Goal: Task Accomplishment & Management: Manage account settings

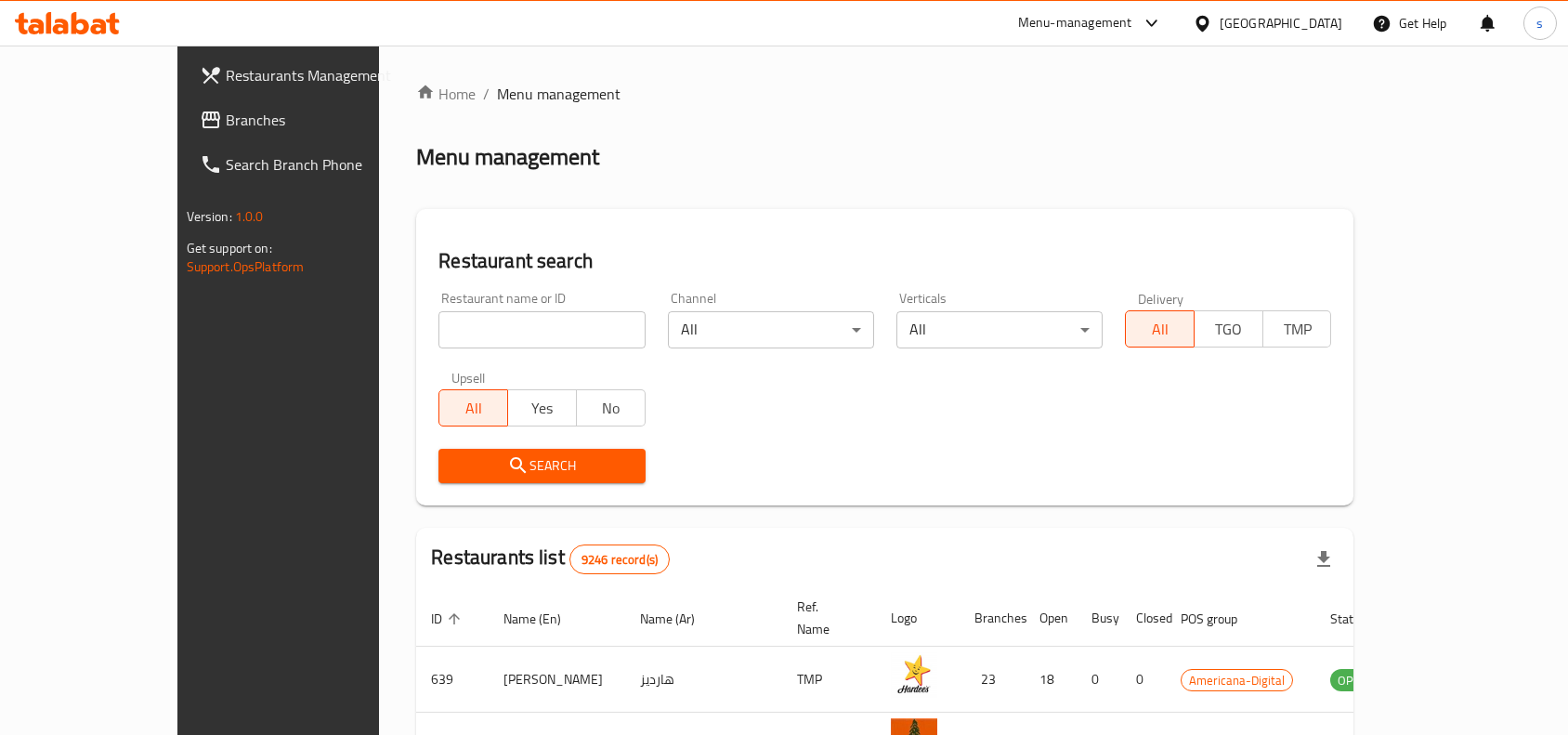
scroll to position [116, 0]
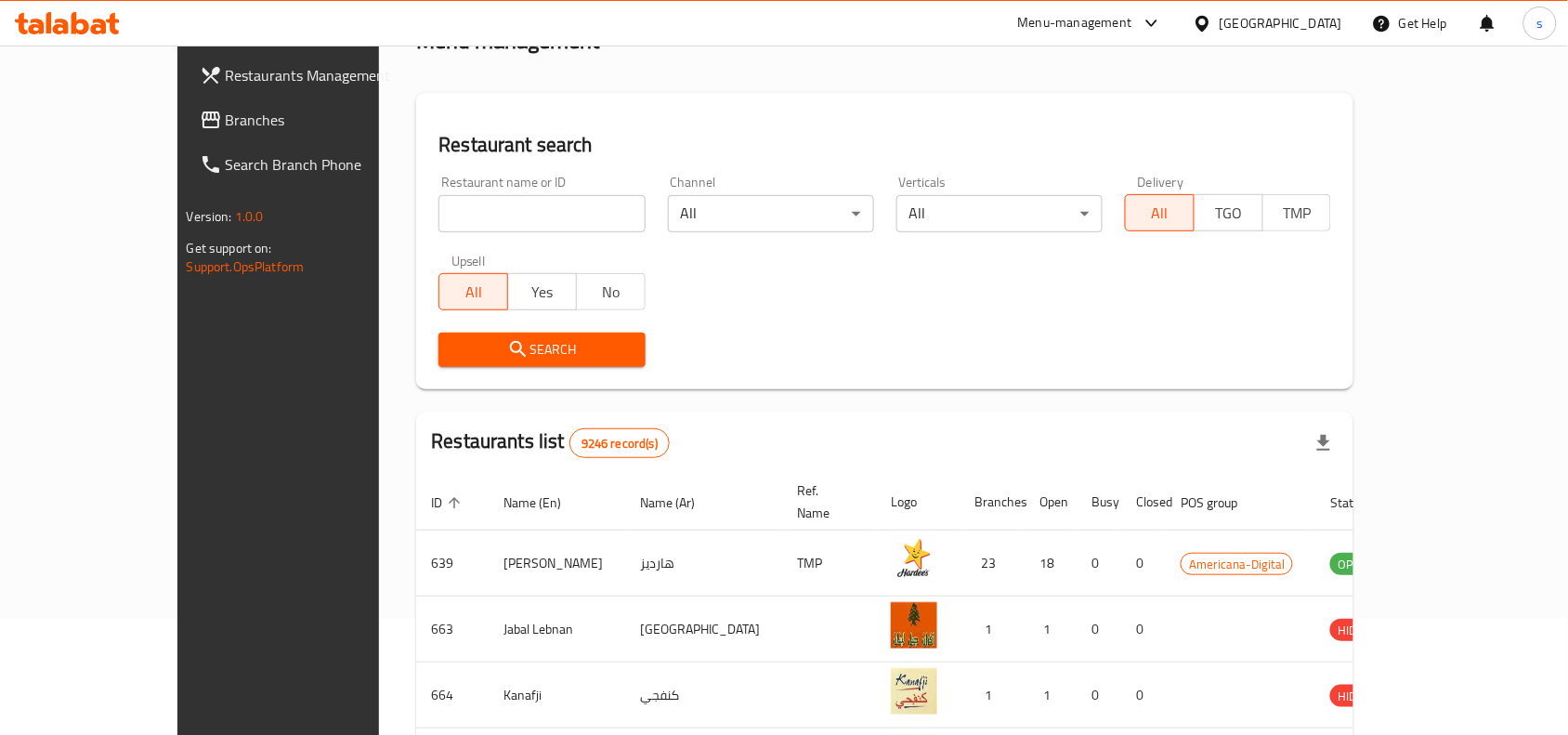
click at [1328, 24] on div "[GEOGRAPHIC_DATA]" at bounding box center [1281, 22] width 122 height 21
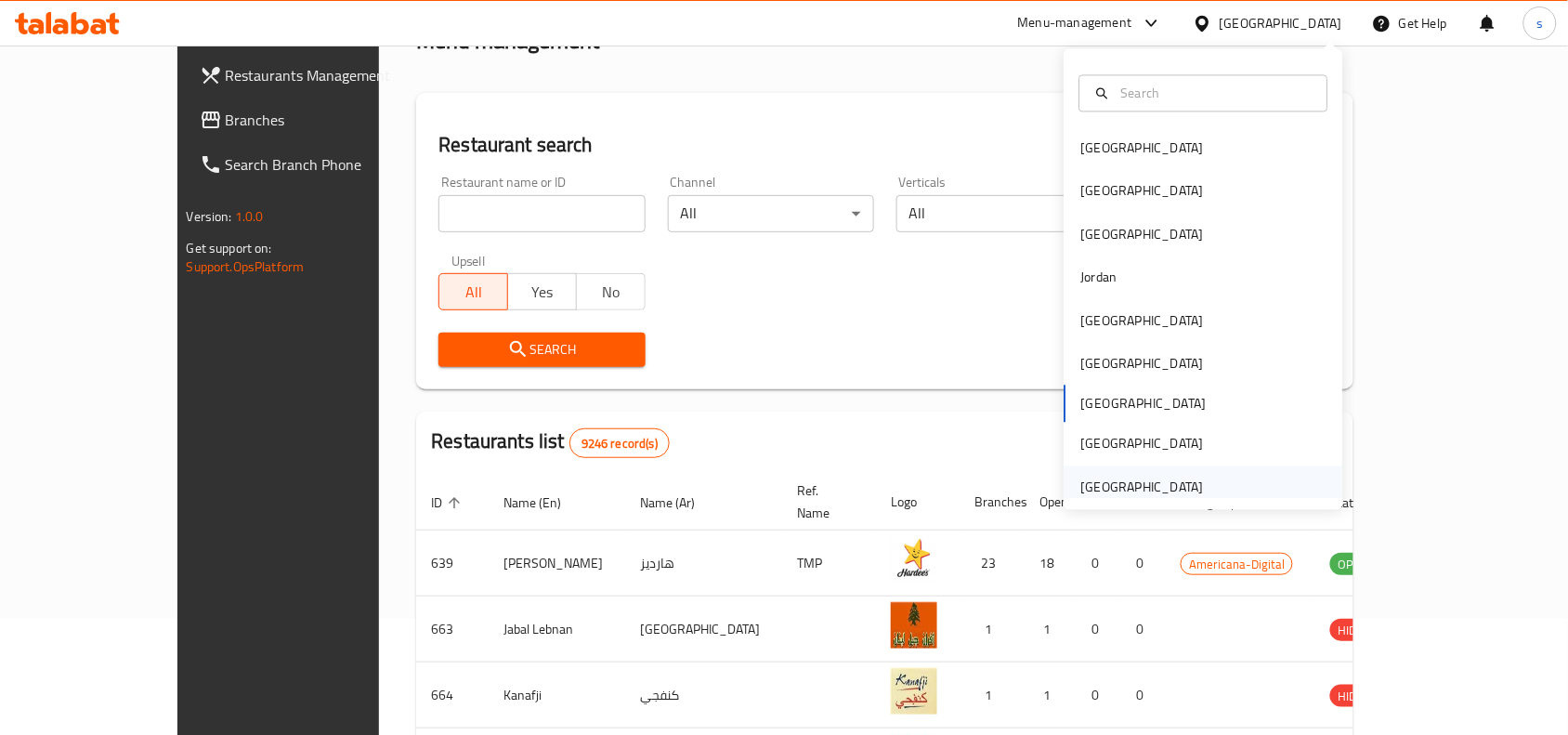
click at [1132, 485] on div "United Arab Emirates" at bounding box center [1142, 487] width 122 height 21
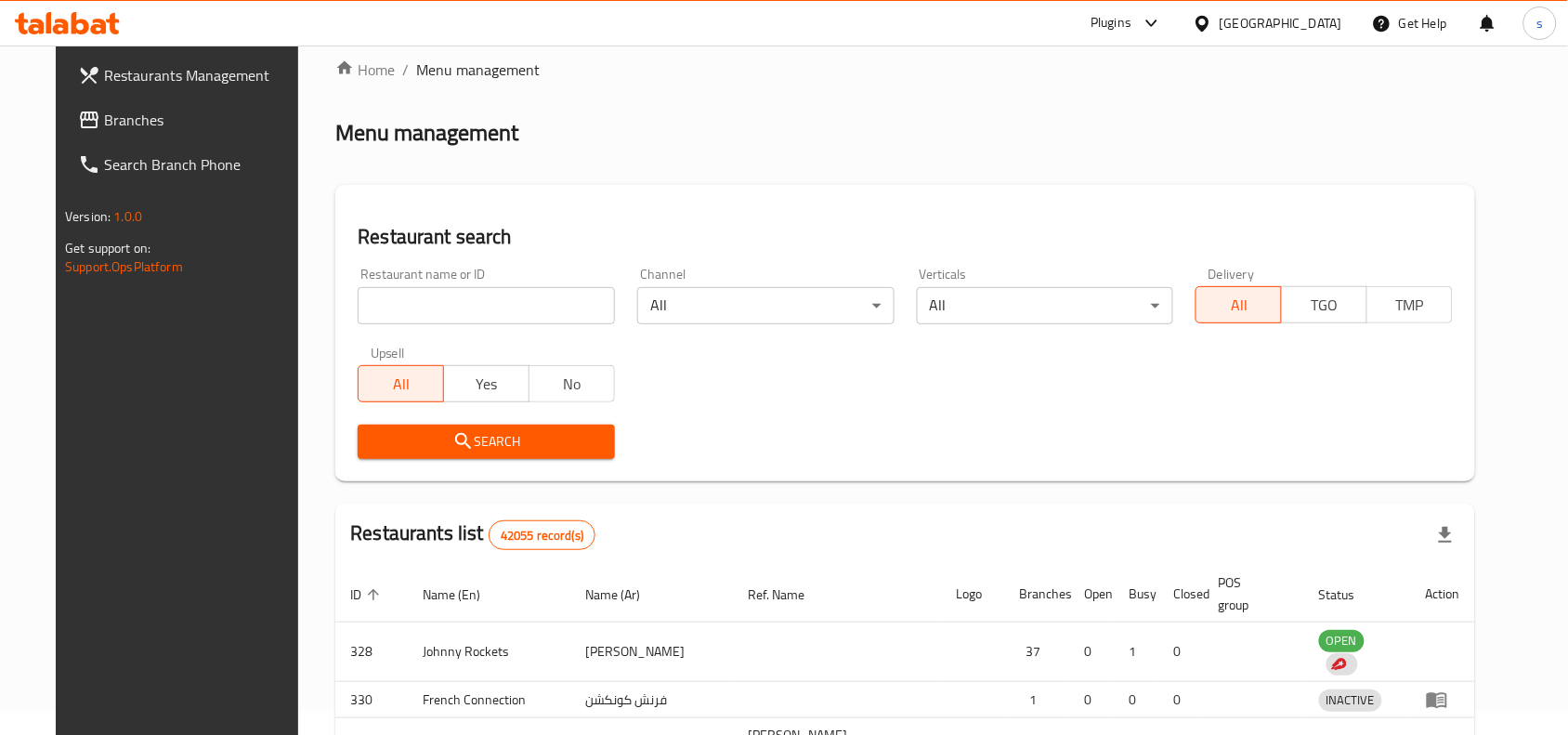
scroll to position [116, 0]
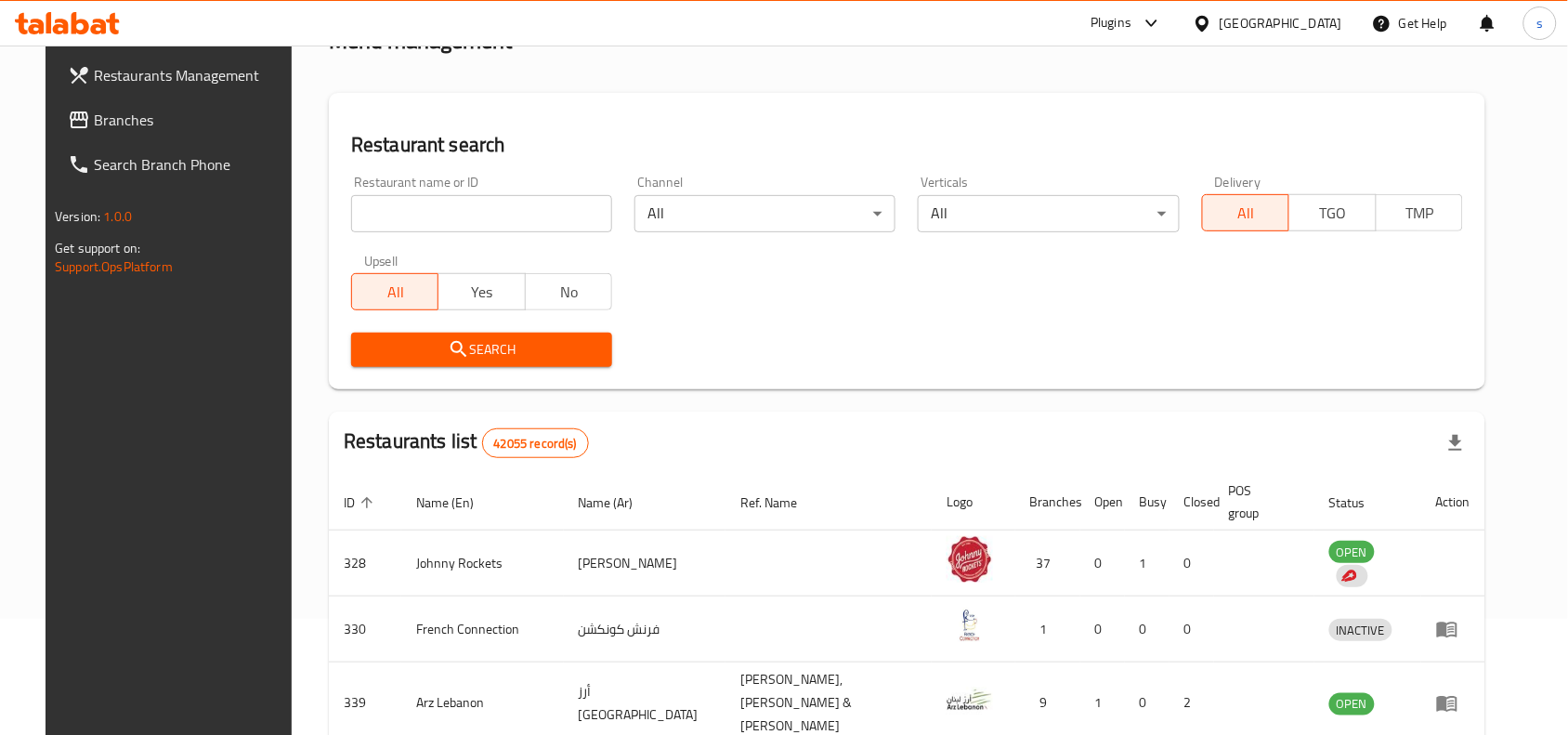
click at [94, 119] on span "Branches" at bounding box center [193, 119] width 198 height 22
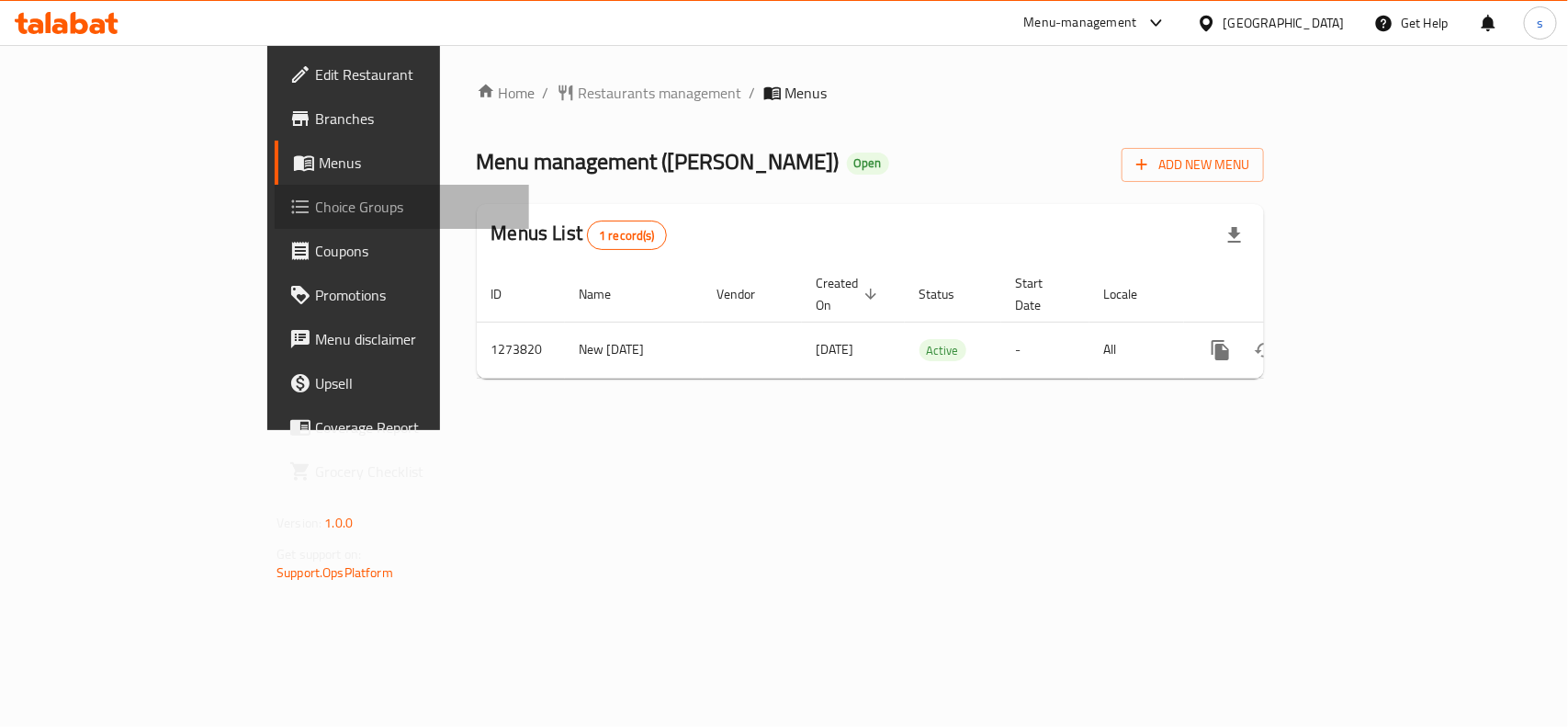
click at [315, 212] on span "Choice Groups" at bounding box center [415, 206] width 199 height 22
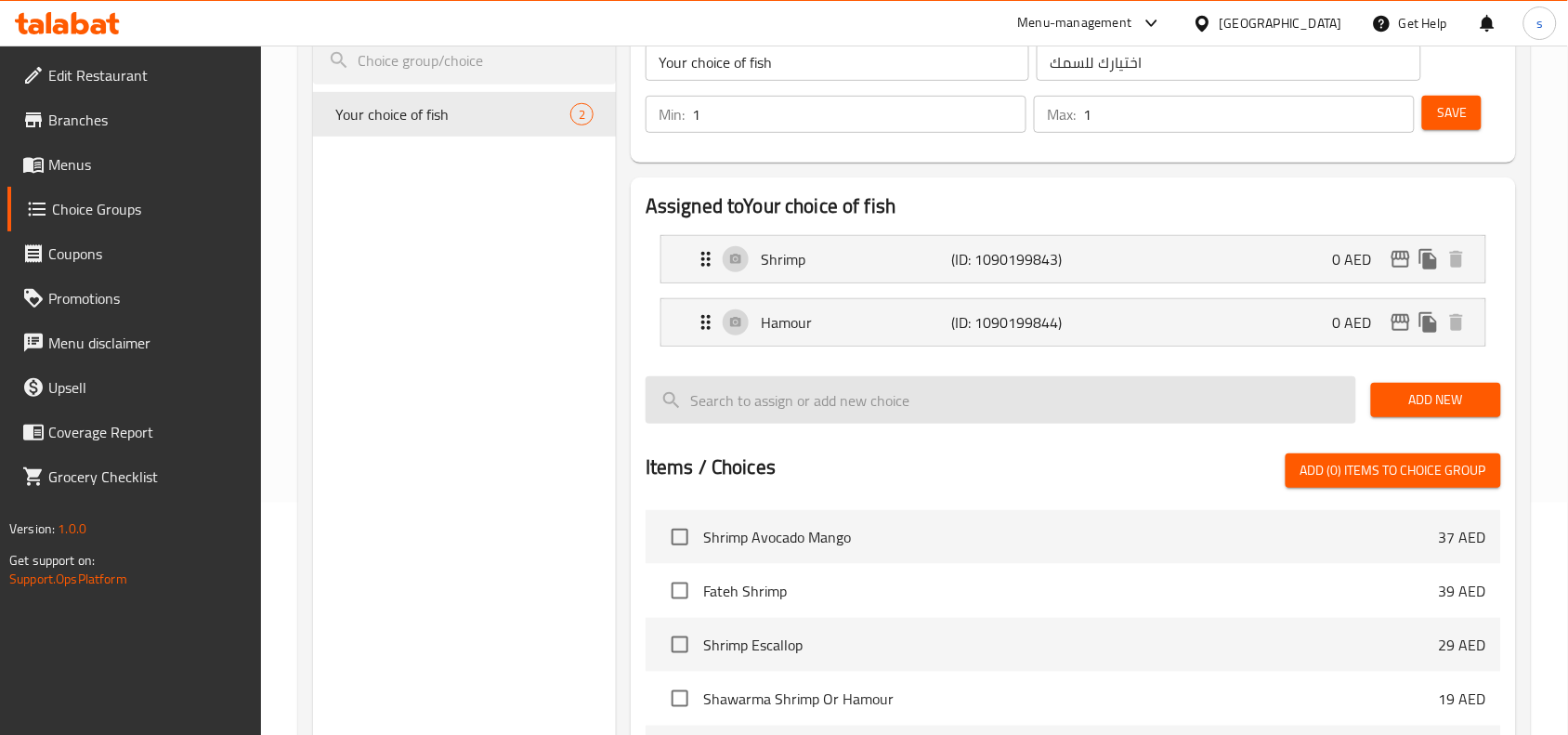
scroll to position [116, 0]
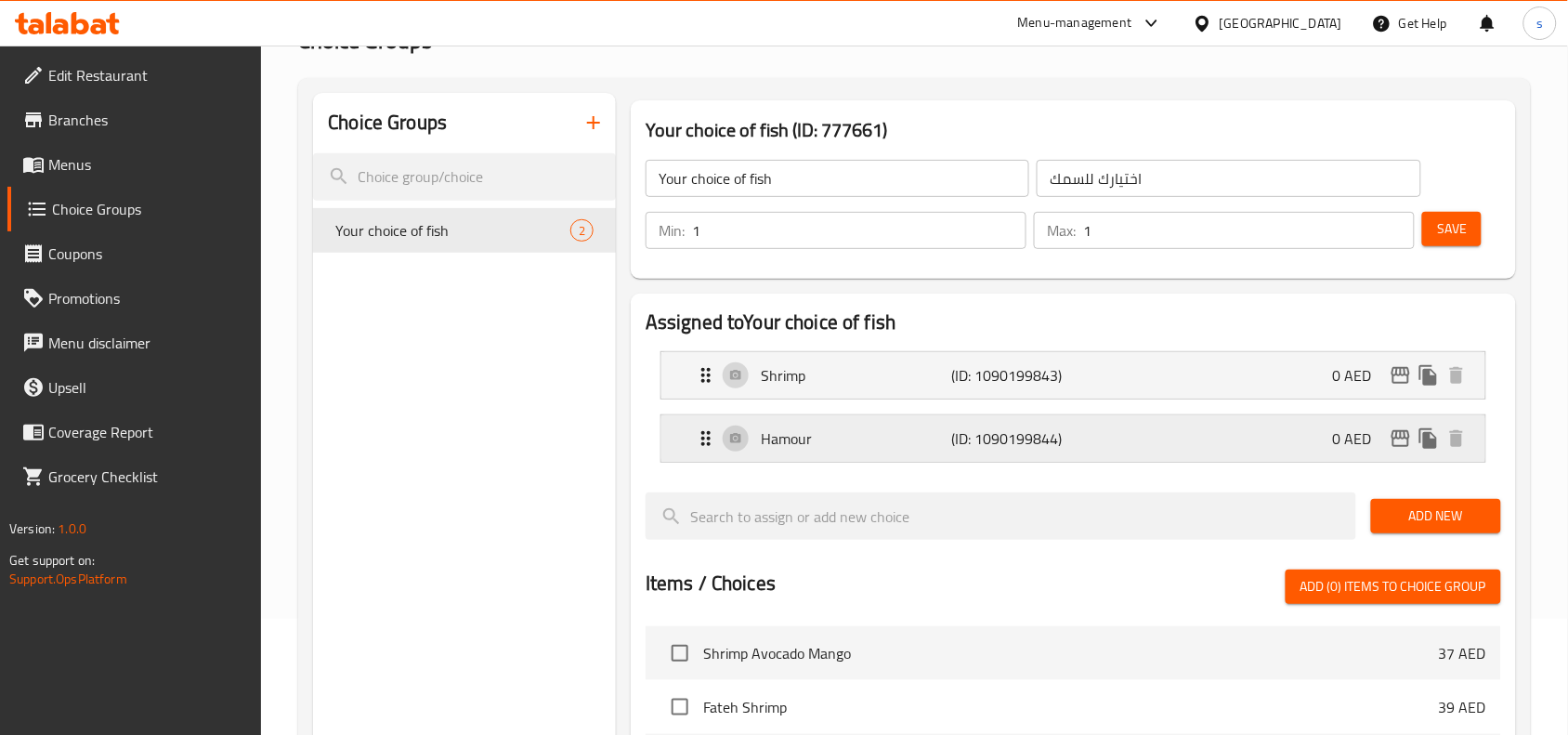
click at [954, 443] on p "(ID: 1090199844)" at bounding box center [1015, 438] width 127 height 22
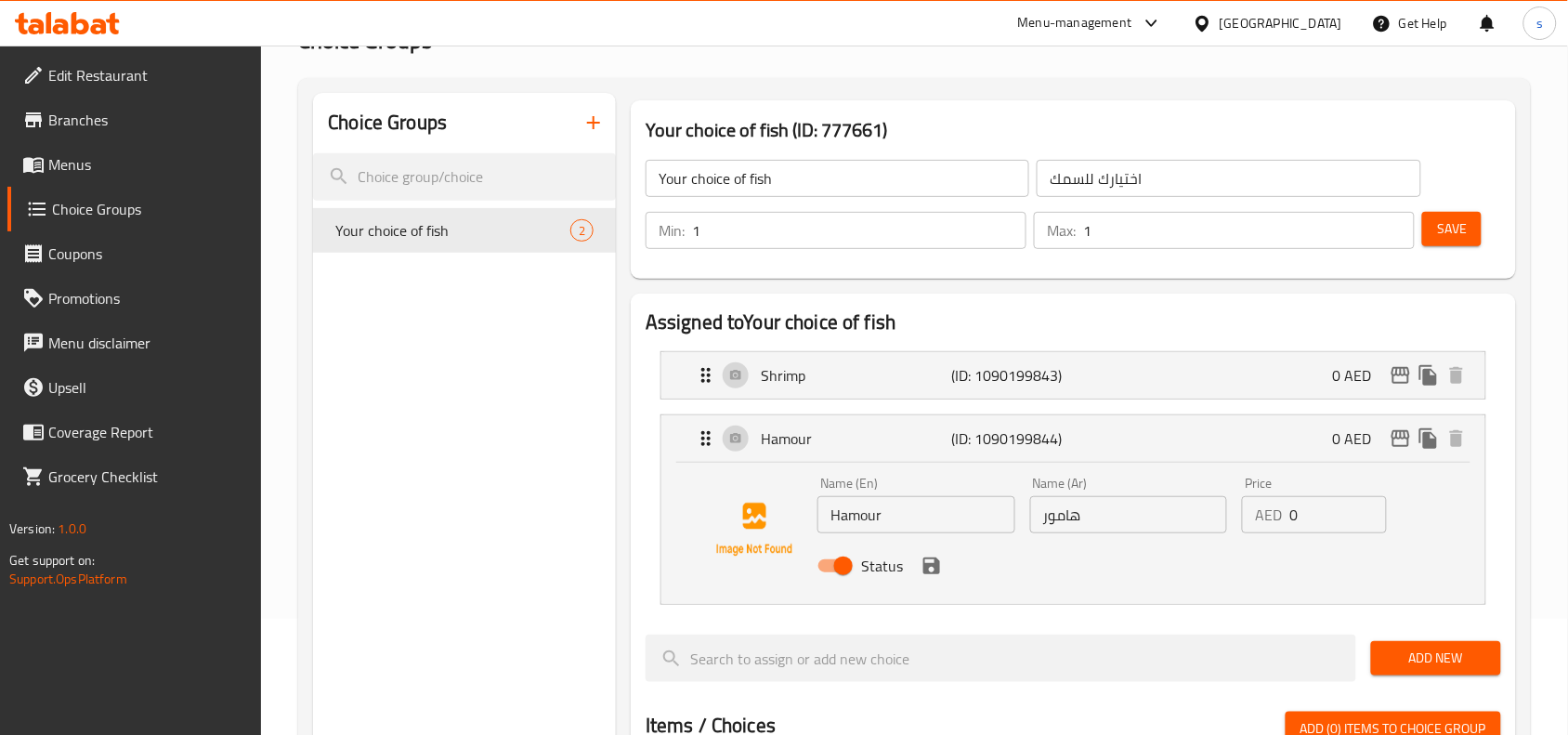
click at [1531, 288] on div "Home / Restaurants management / Choice Groups Choice Groups Choice Groups Your …" at bounding box center [914, 668] width 1307 height 1477
click at [1206, 382] on div "Shrimp (ID: 1090199843) 0 AED" at bounding box center [1079, 375] width 768 height 47
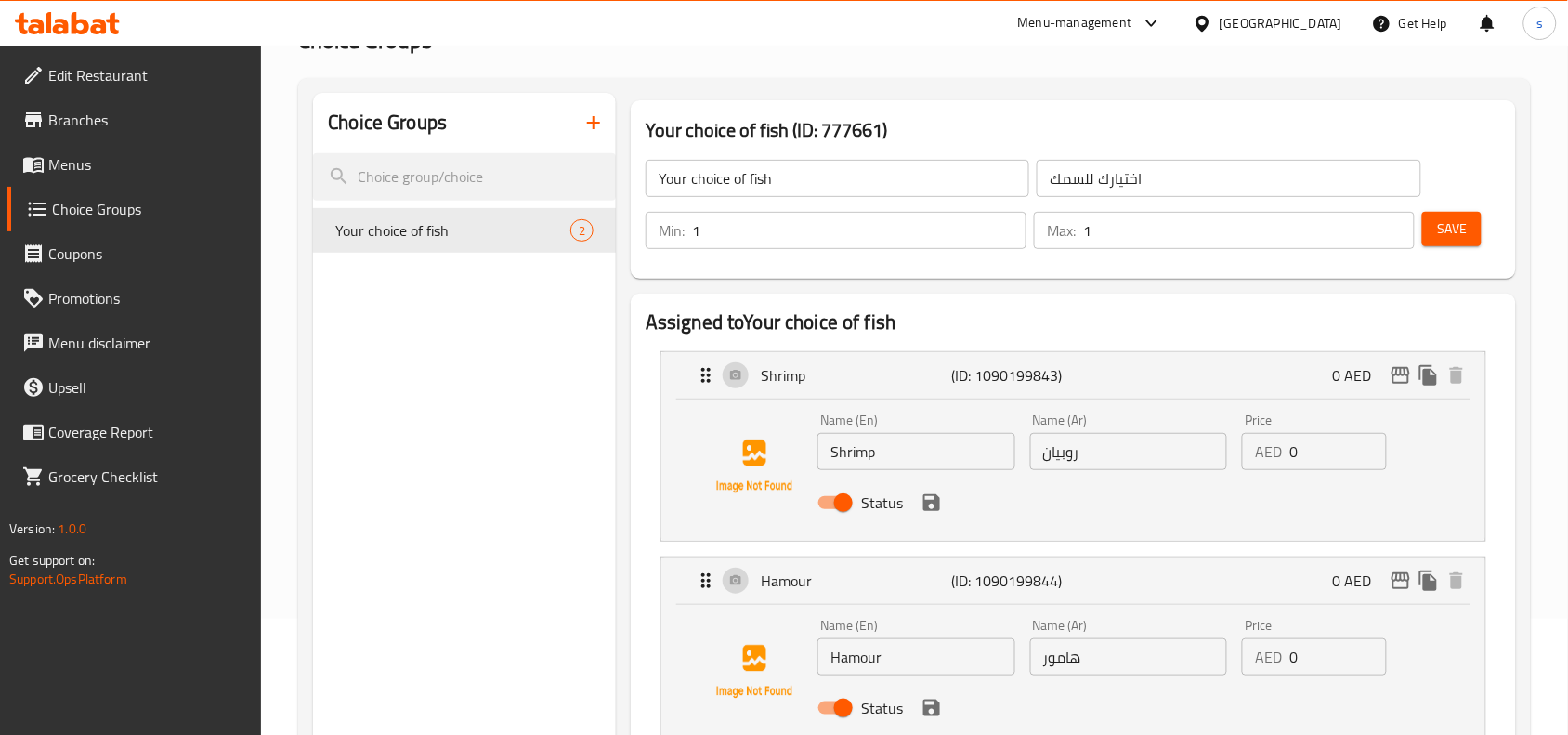
click at [1245, 23] on div "United Arab Emirates" at bounding box center [1281, 22] width 122 height 21
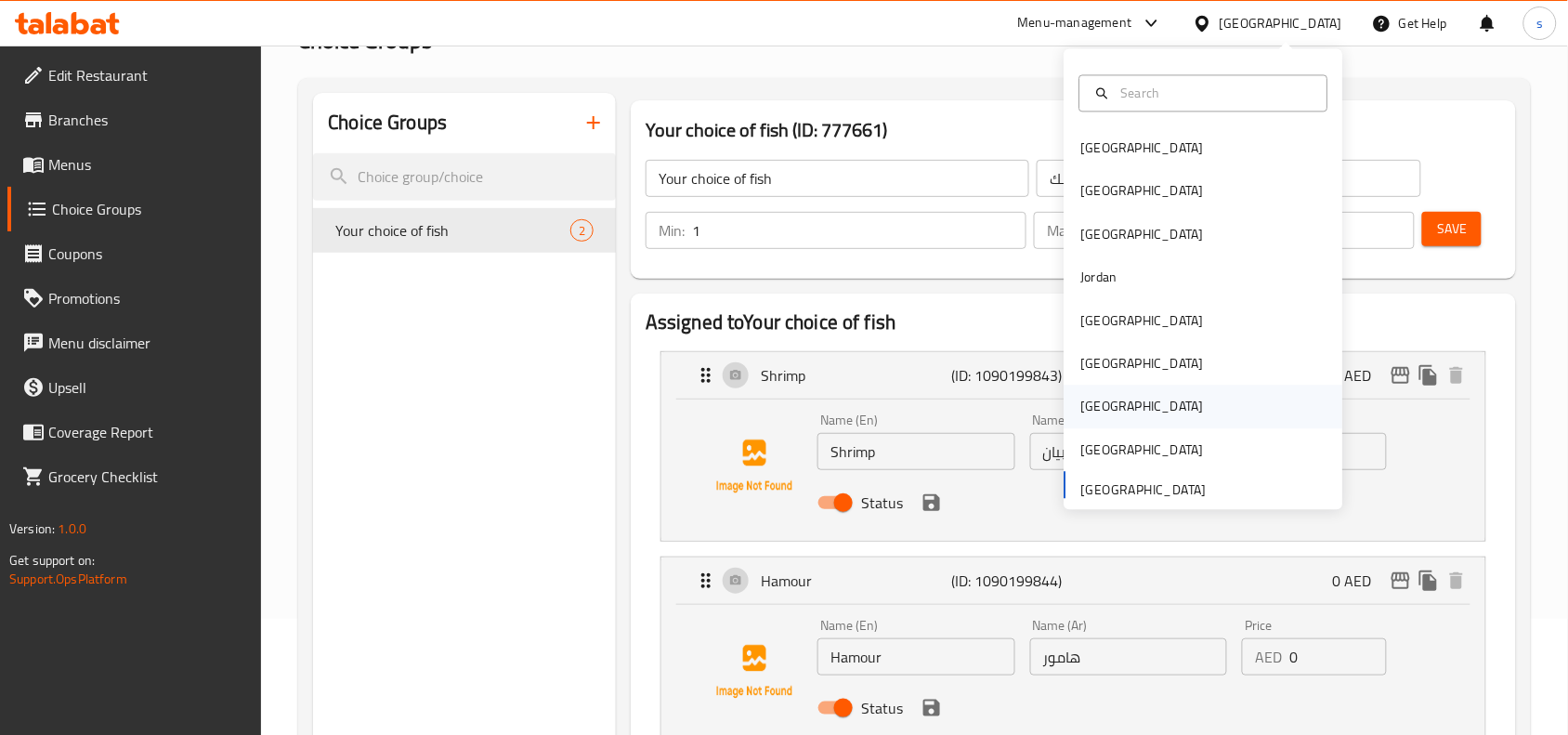
click at [1081, 402] on div "[GEOGRAPHIC_DATA]" at bounding box center [1142, 407] width 122 height 21
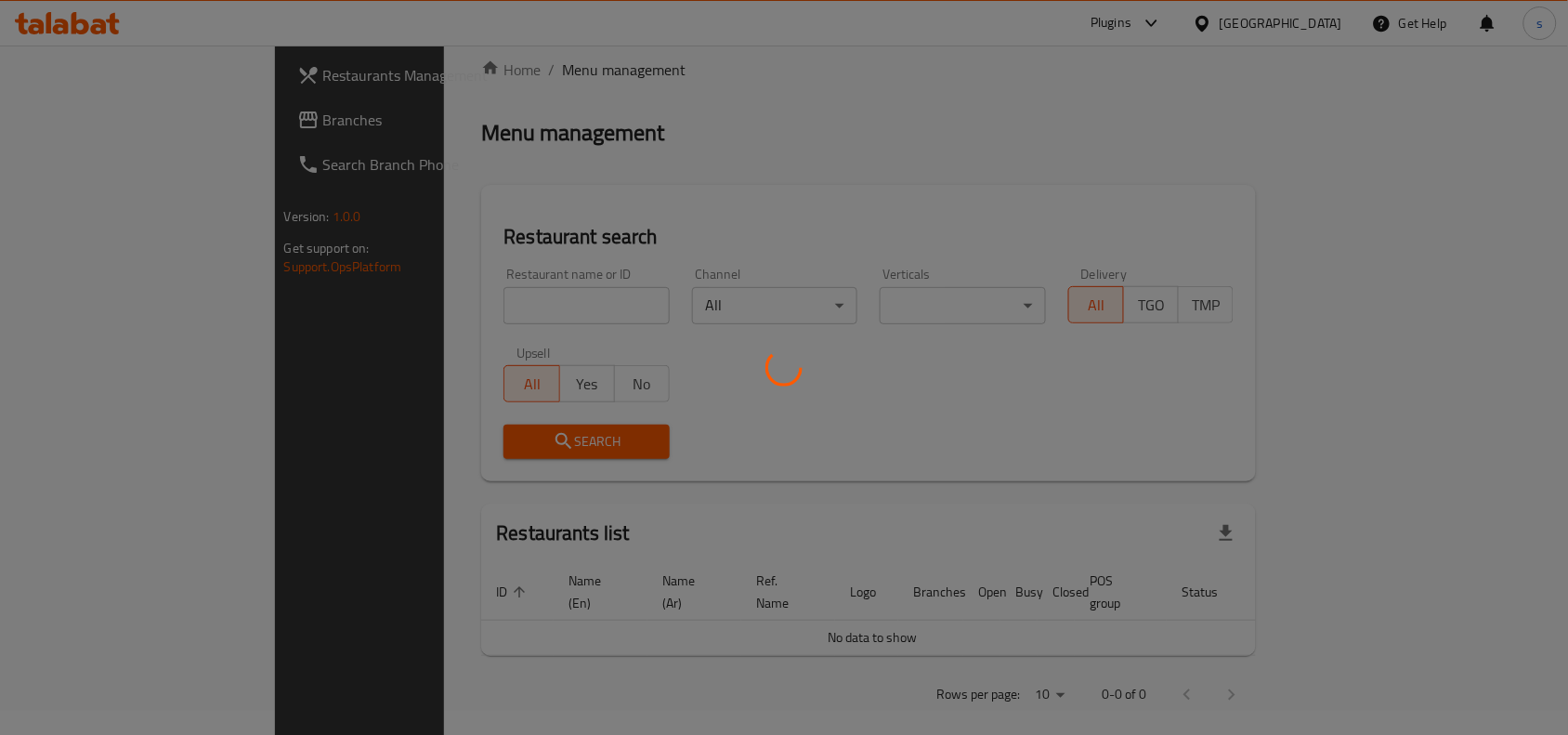
scroll to position [116, 0]
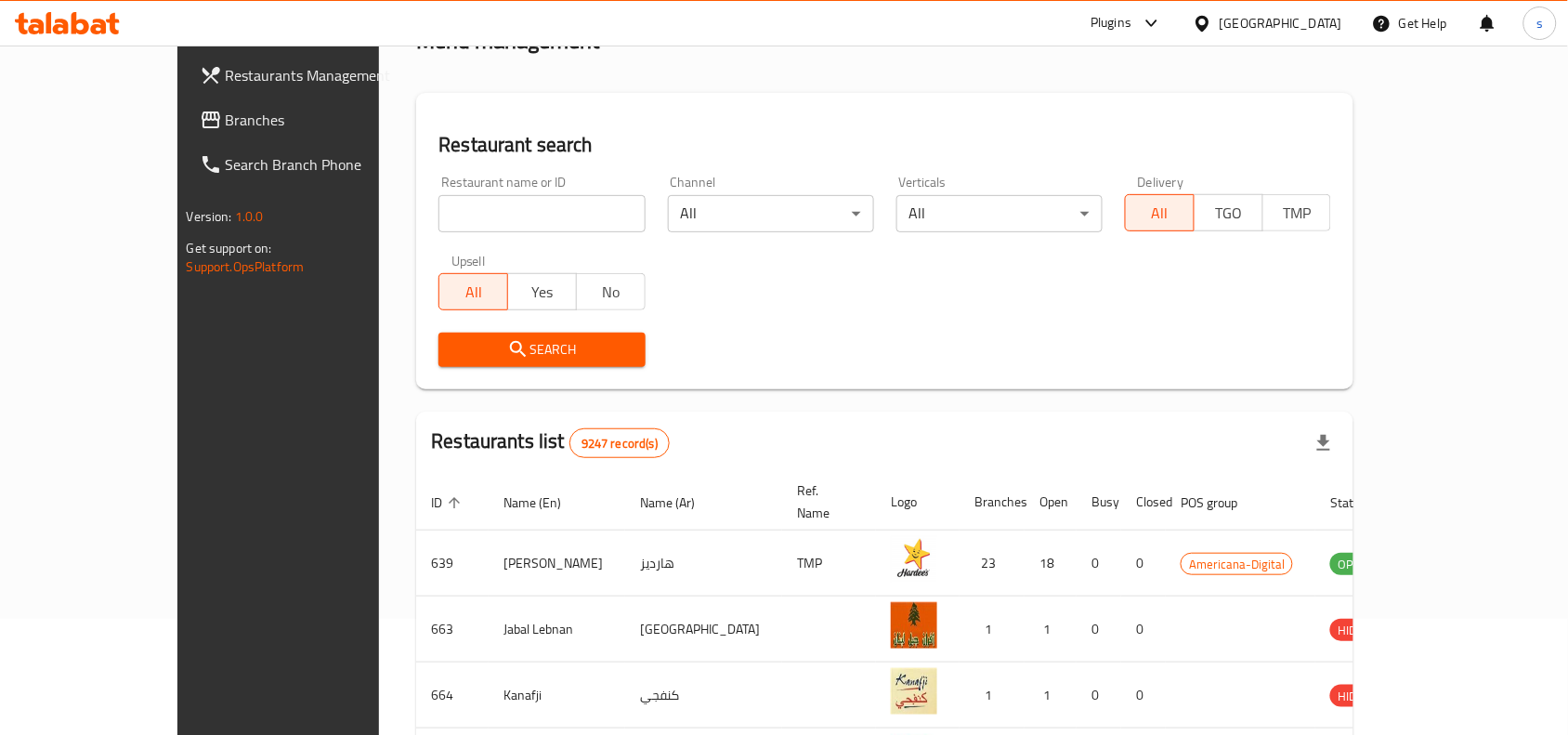
click at [226, 125] on span "Branches" at bounding box center [325, 119] width 198 height 22
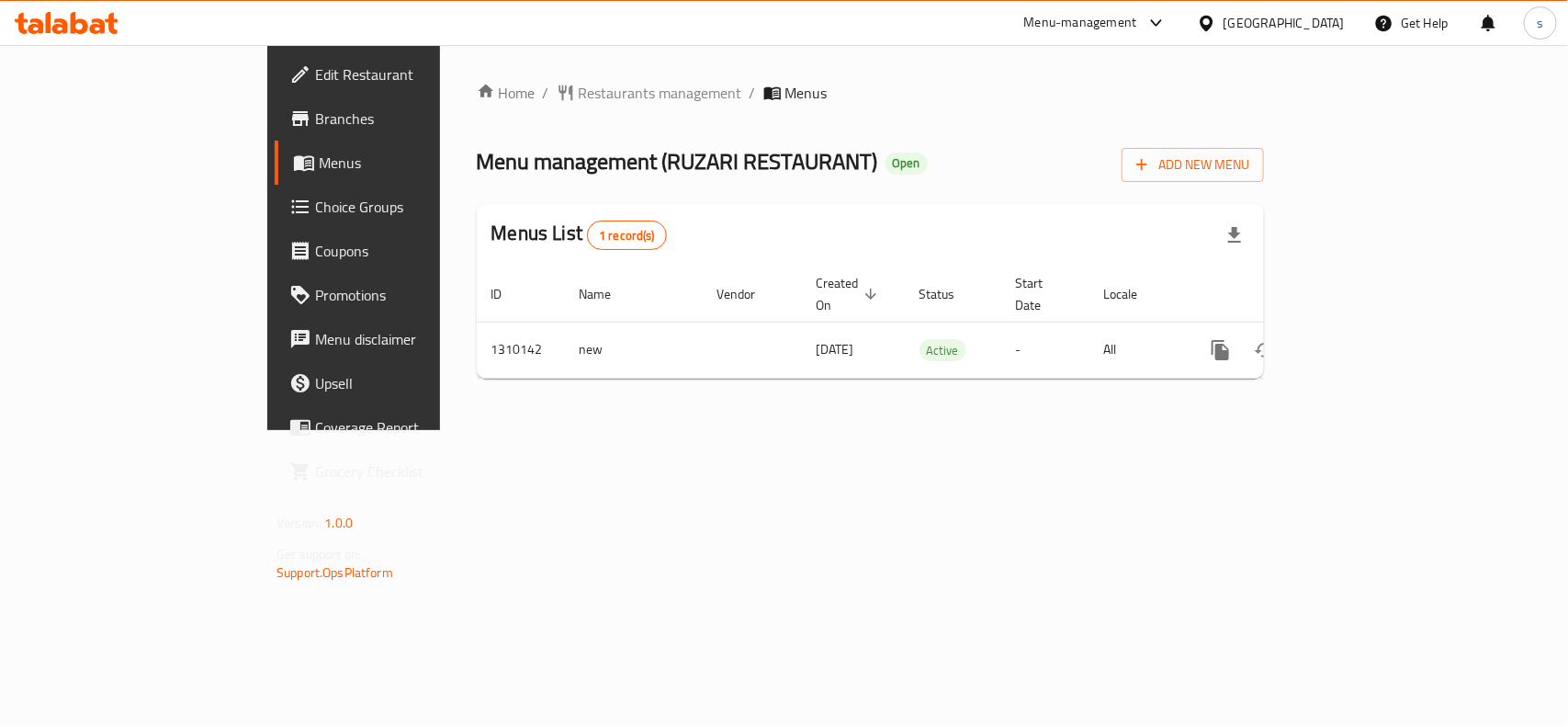
click at [315, 199] on span "Choice Groups" at bounding box center [415, 206] width 199 height 22
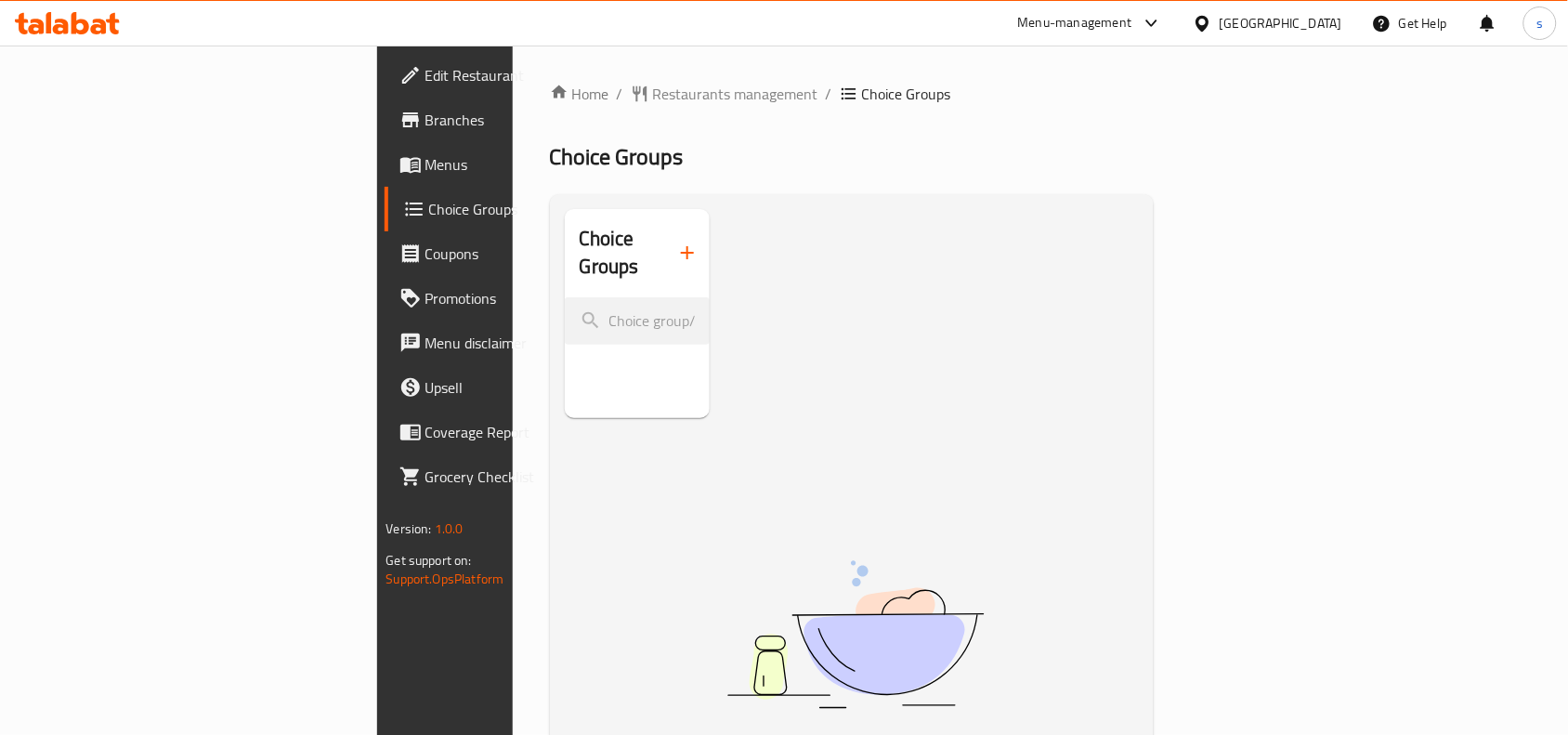
click at [429, 206] on span "Choice Groups" at bounding box center [527, 208] width 196 height 22
click at [384, 147] on link "Menus" at bounding box center [511, 164] width 254 height 45
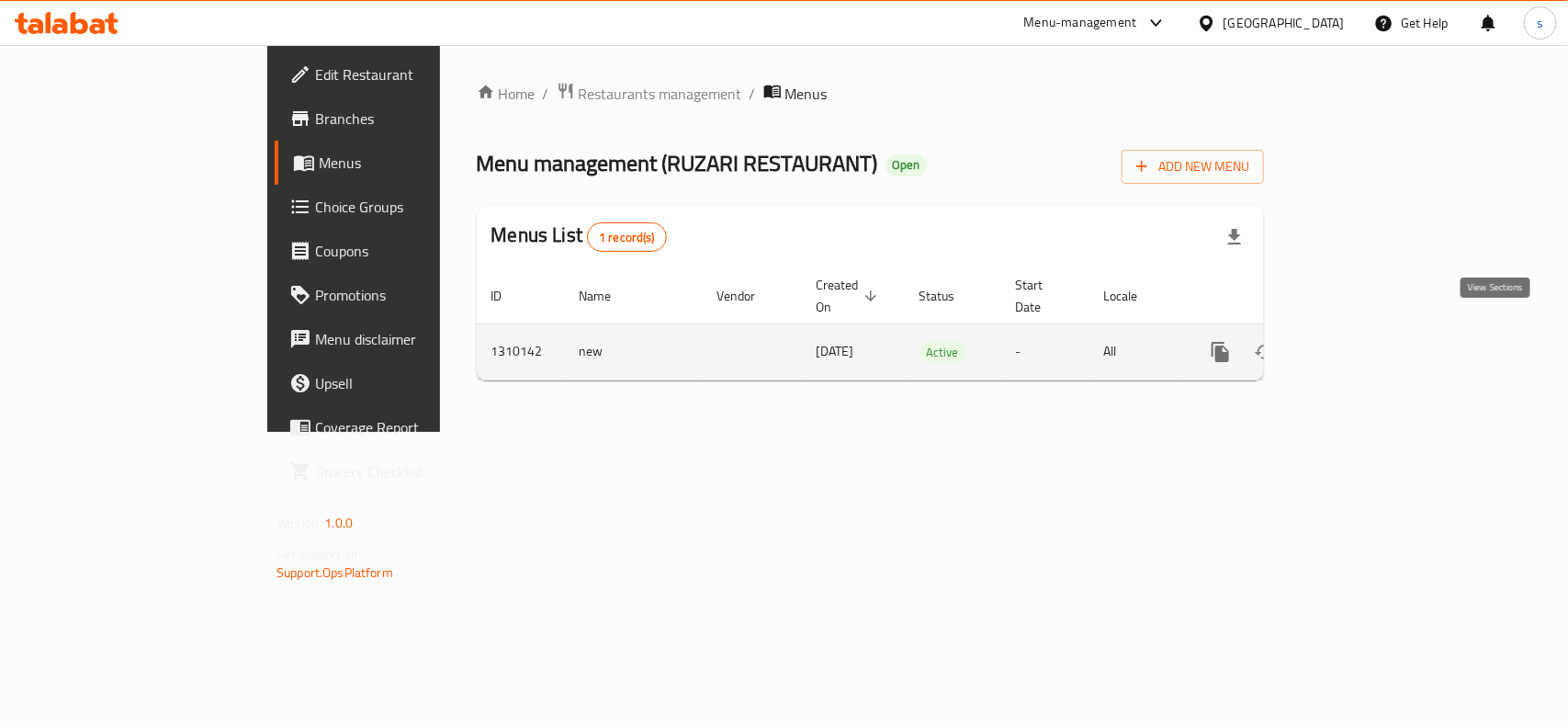
click at [1361, 343] on icon "enhanced table" at bounding box center [1352, 351] width 16 height 16
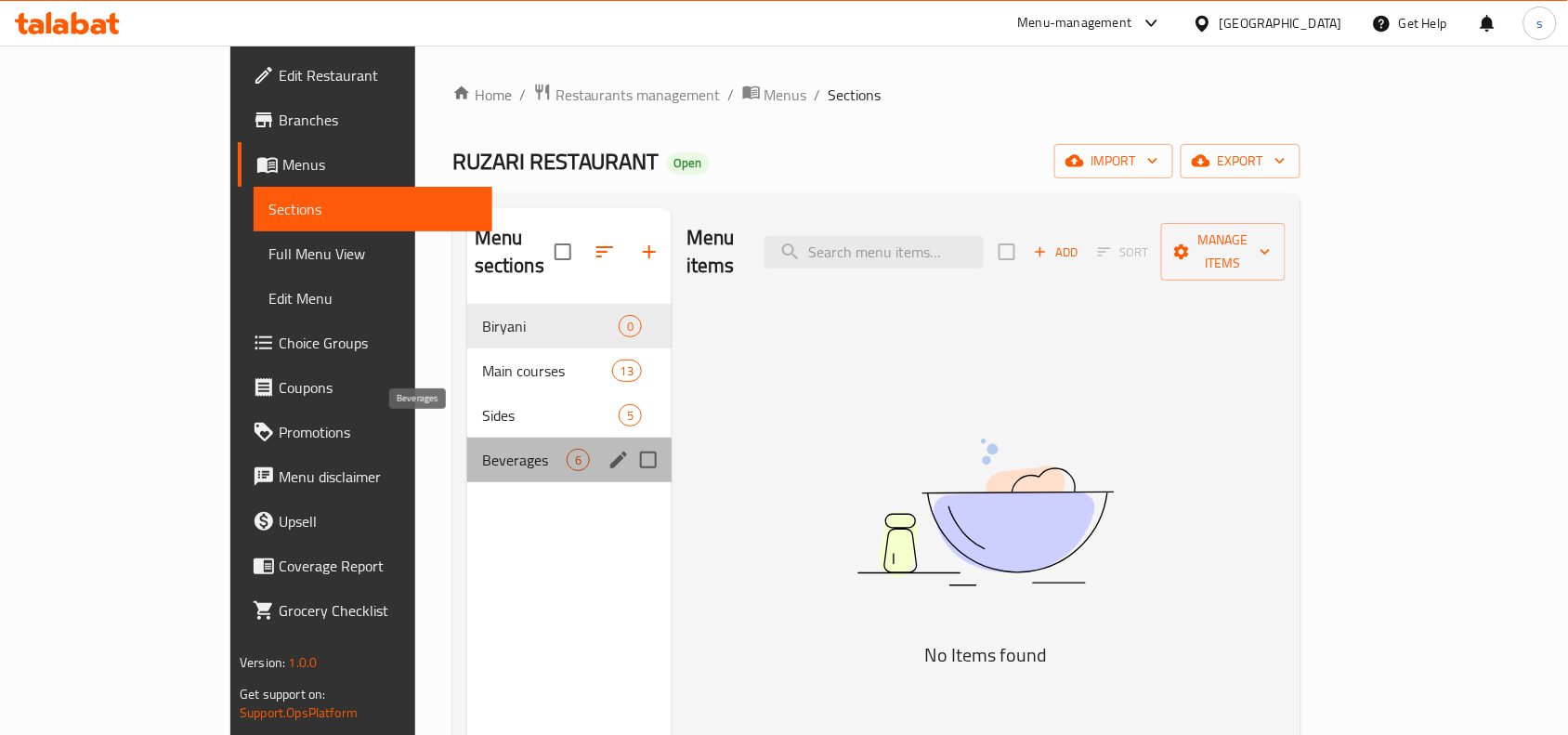
click at [482, 449] on span "Beverages" at bounding box center [524, 459] width 84 height 22
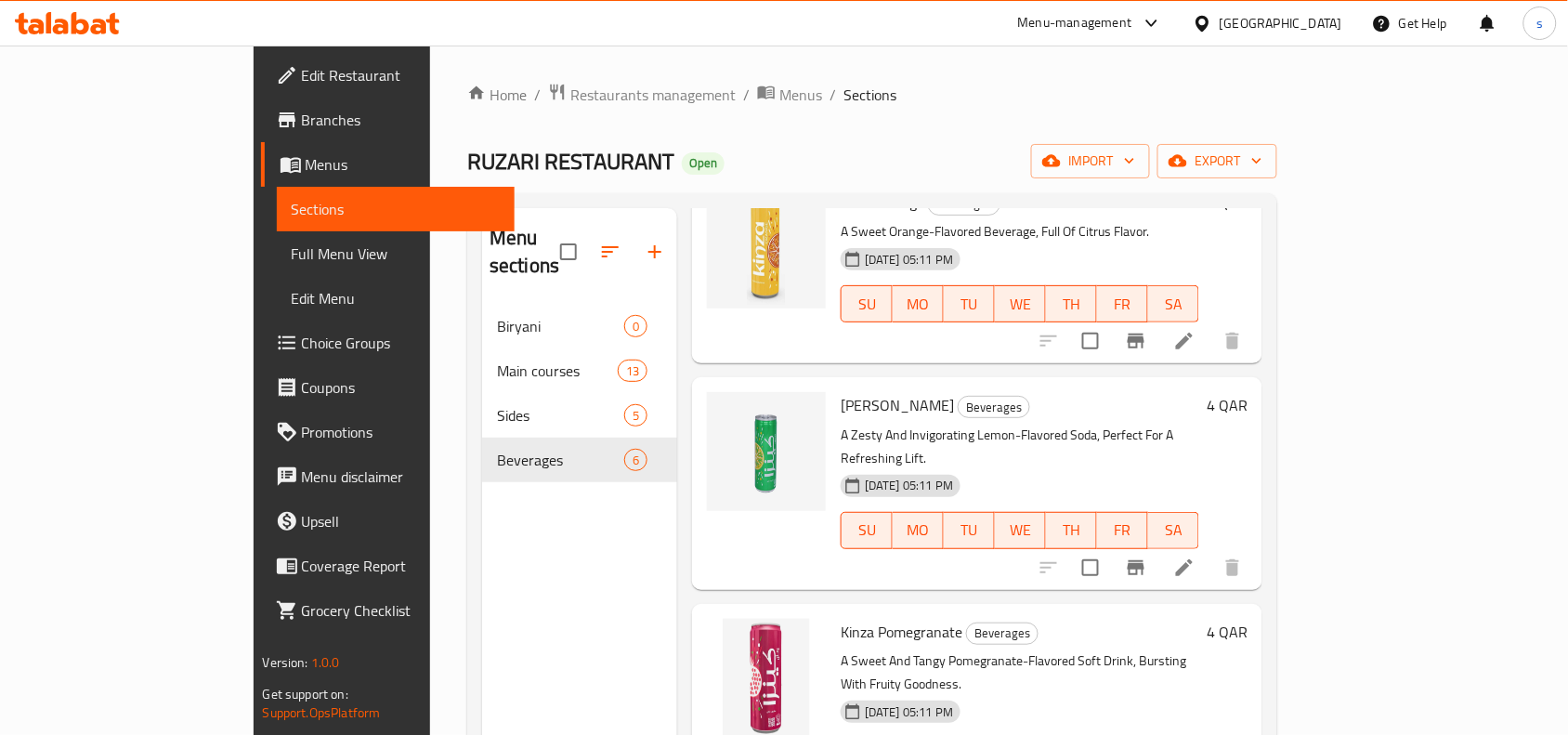
scroll to position [261, 0]
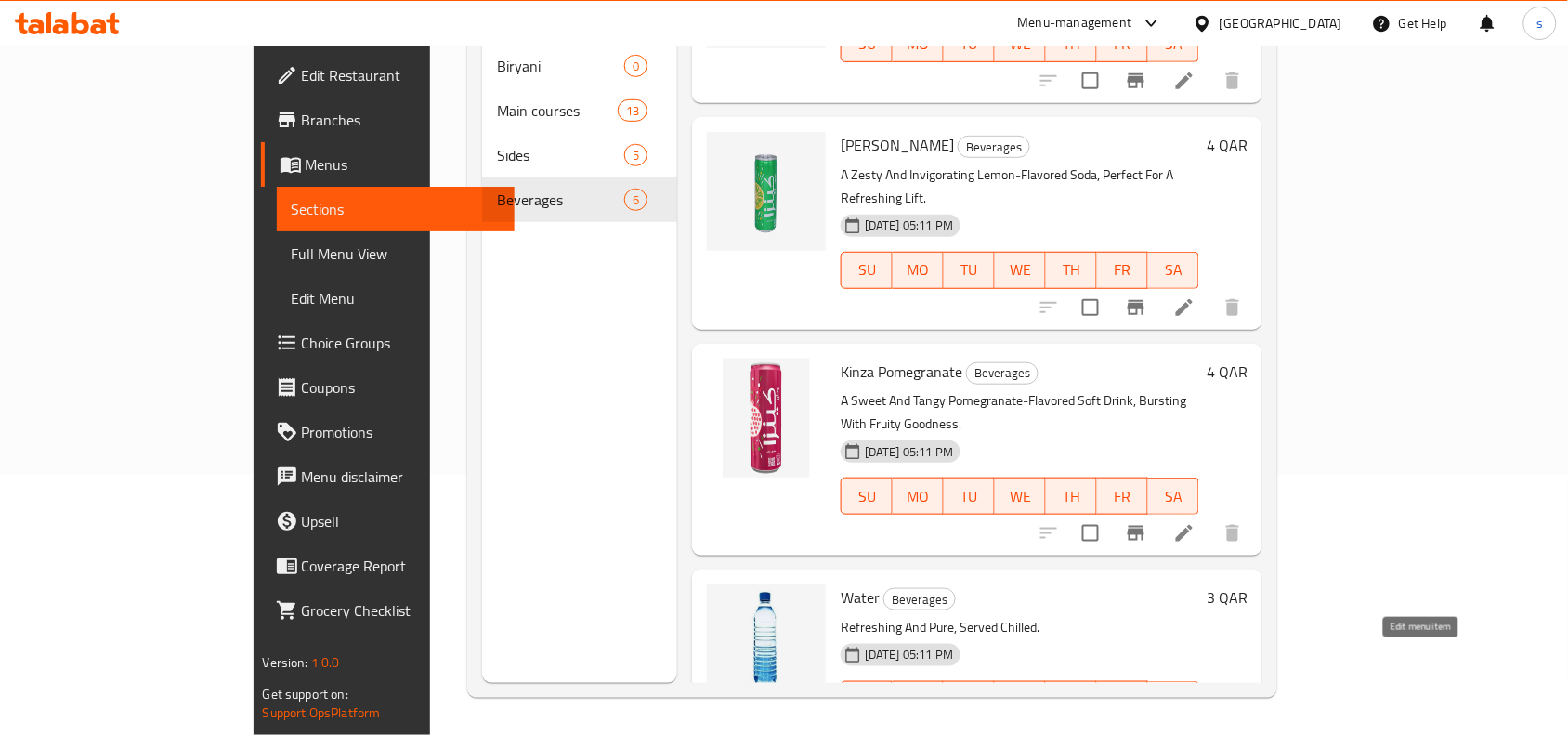
click at [1196, 725] on icon at bounding box center [1184, 736] width 22 height 22
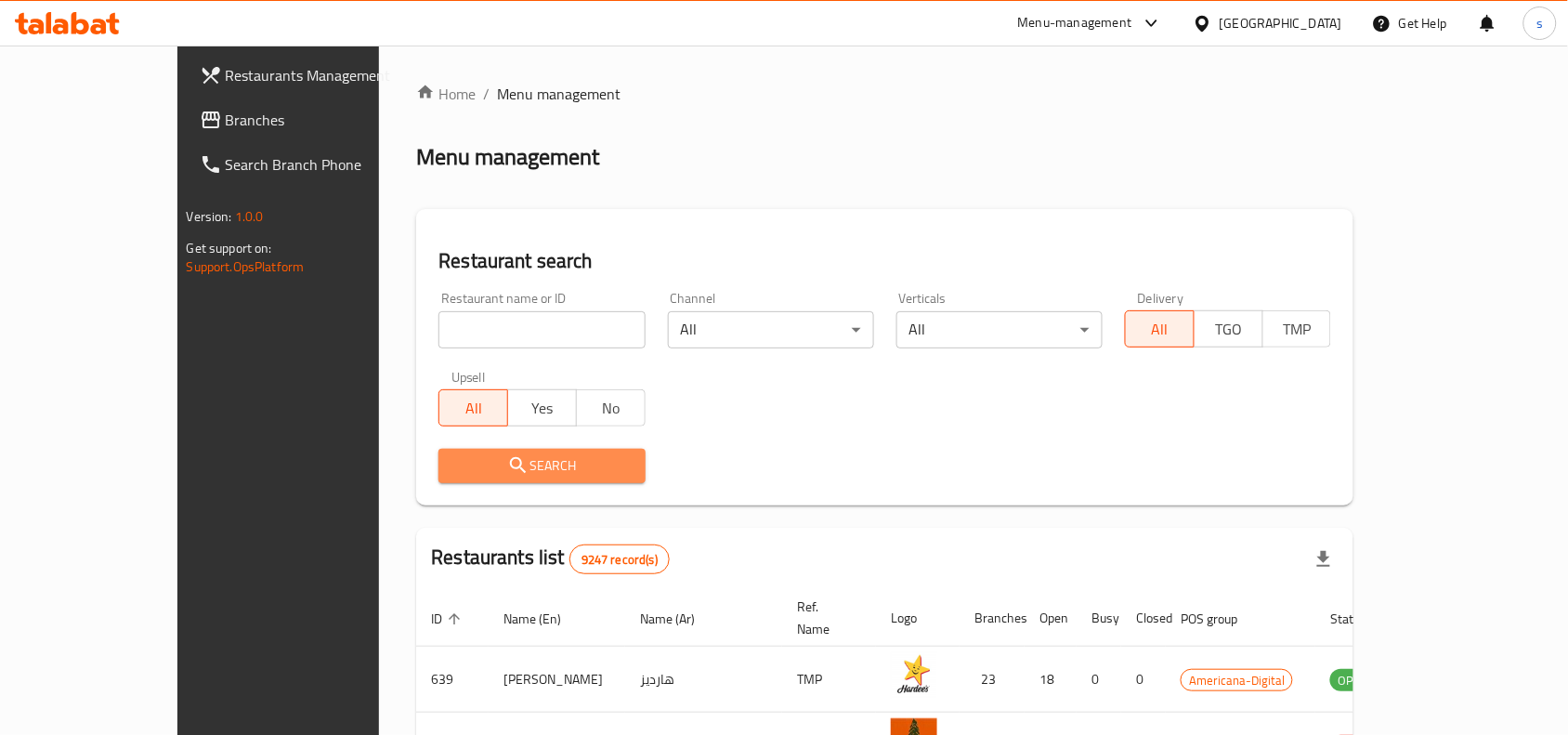
click at [439, 453] on button "Search" at bounding box center [542, 465] width 206 height 34
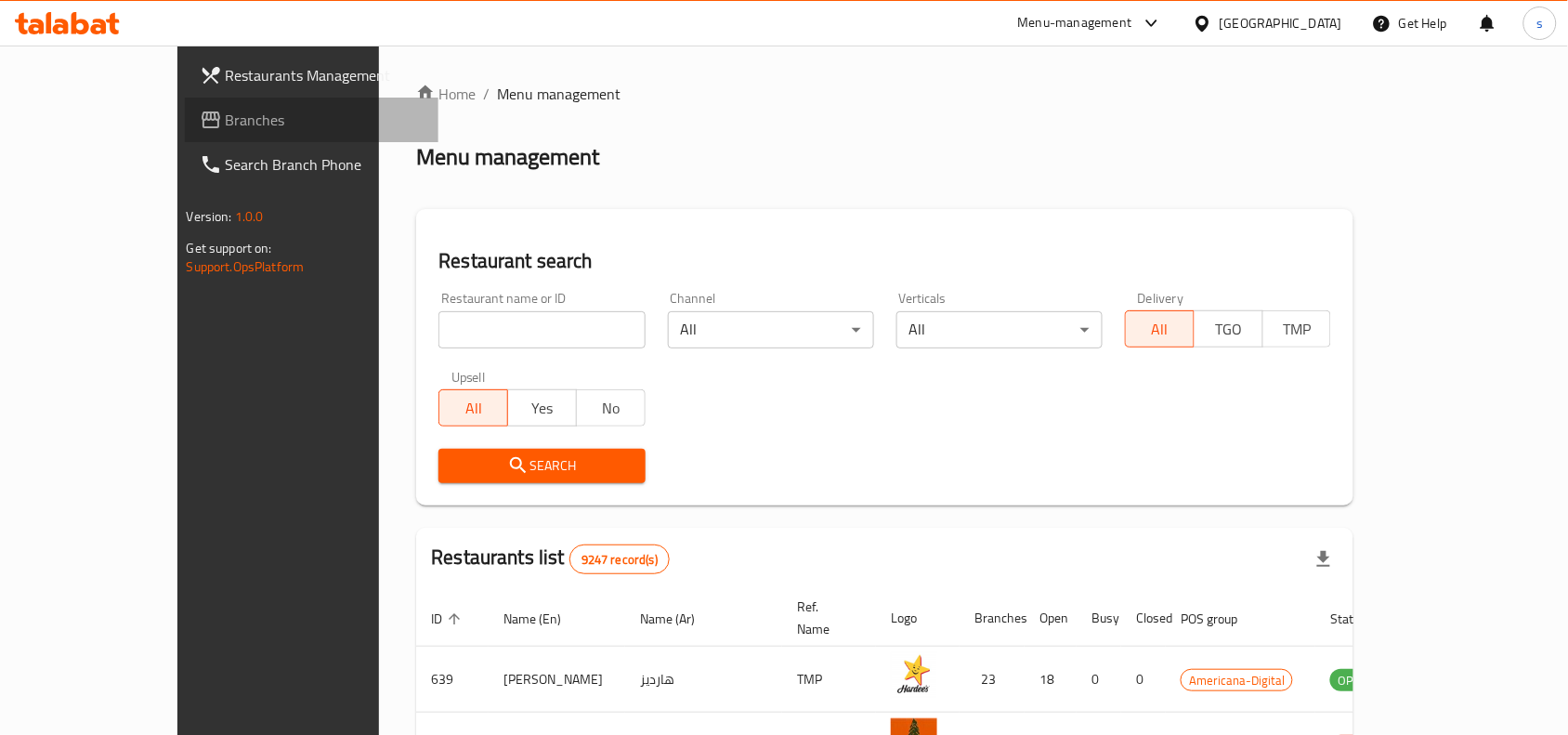
click at [226, 121] on span "Branches" at bounding box center [325, 119] width 198 height 22
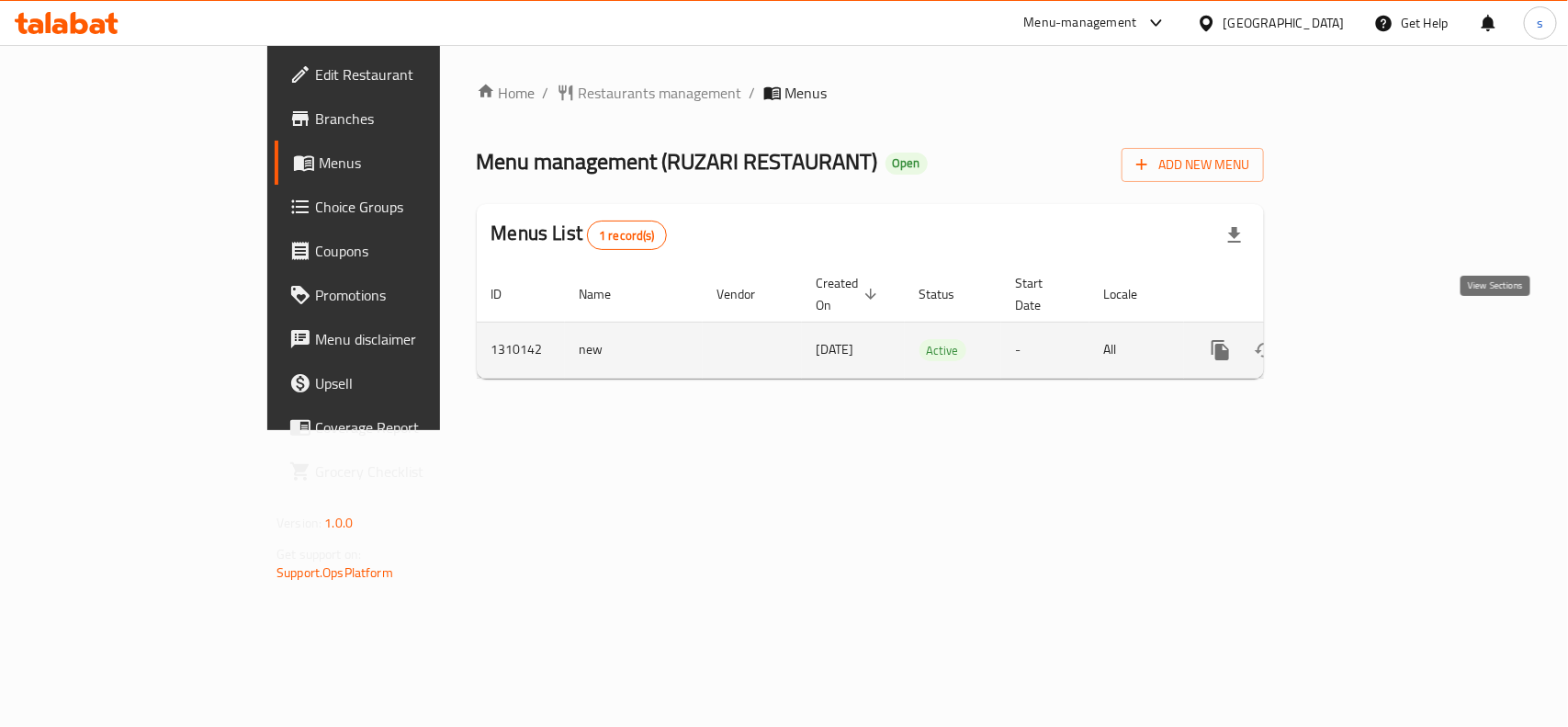
click at [1364, 339] on icon "enhanced table" at bounding box center [1352, 350] width 22 height 22
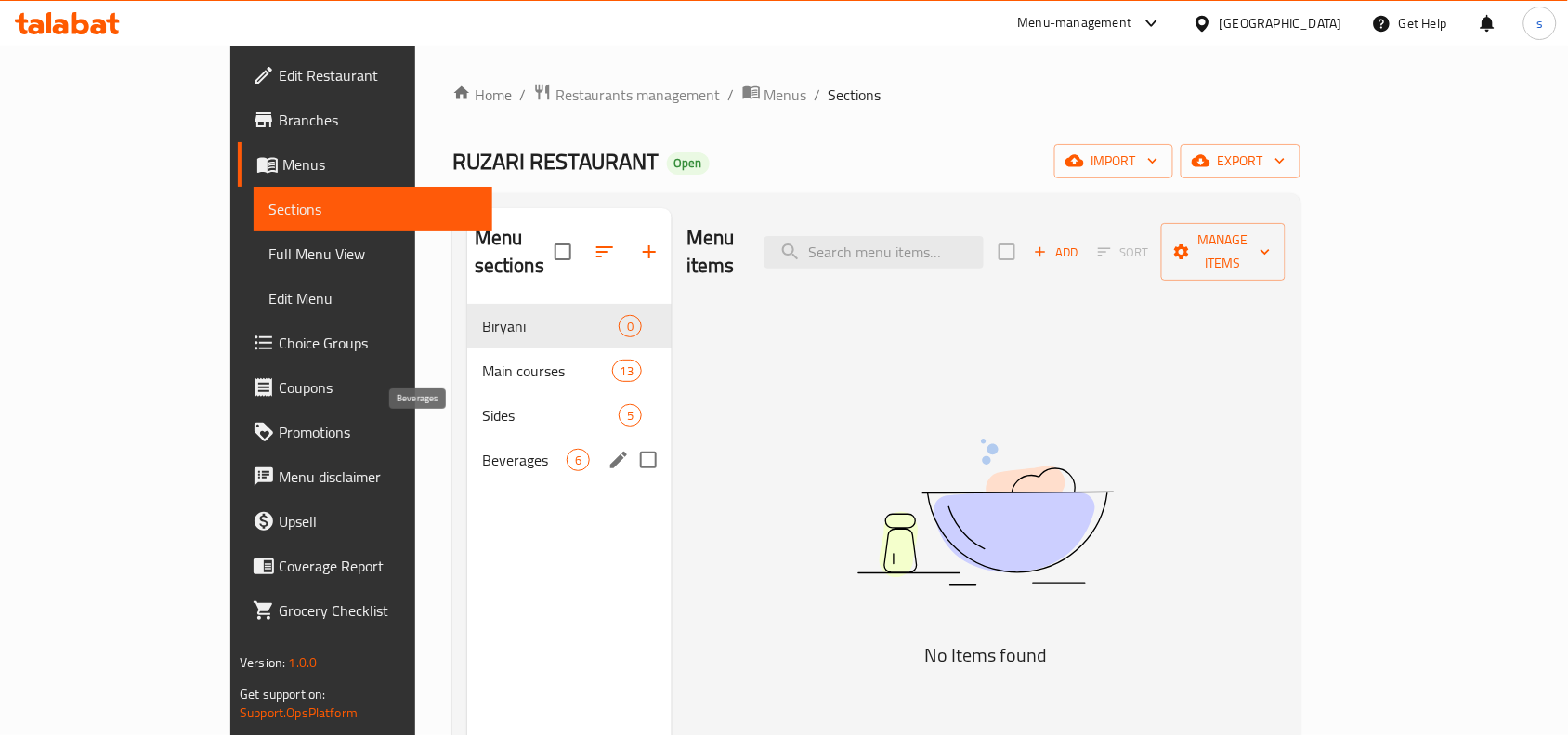
click at [482, 449] on span "Beverages" at bounding box center [524, 459] width 84 height 22
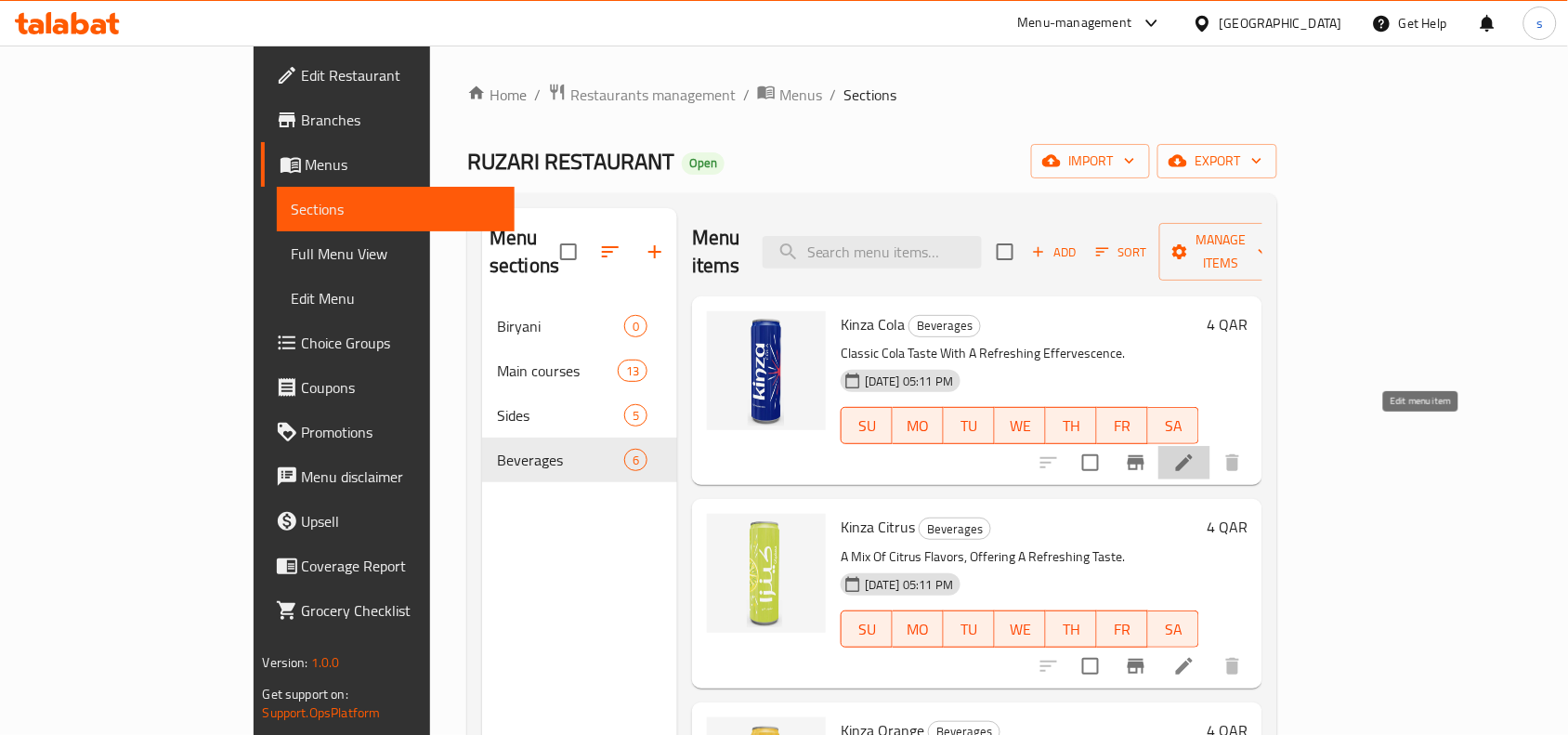
click at [1196, 452] on icon at bounding box center [1184, 462] width 22 height 22
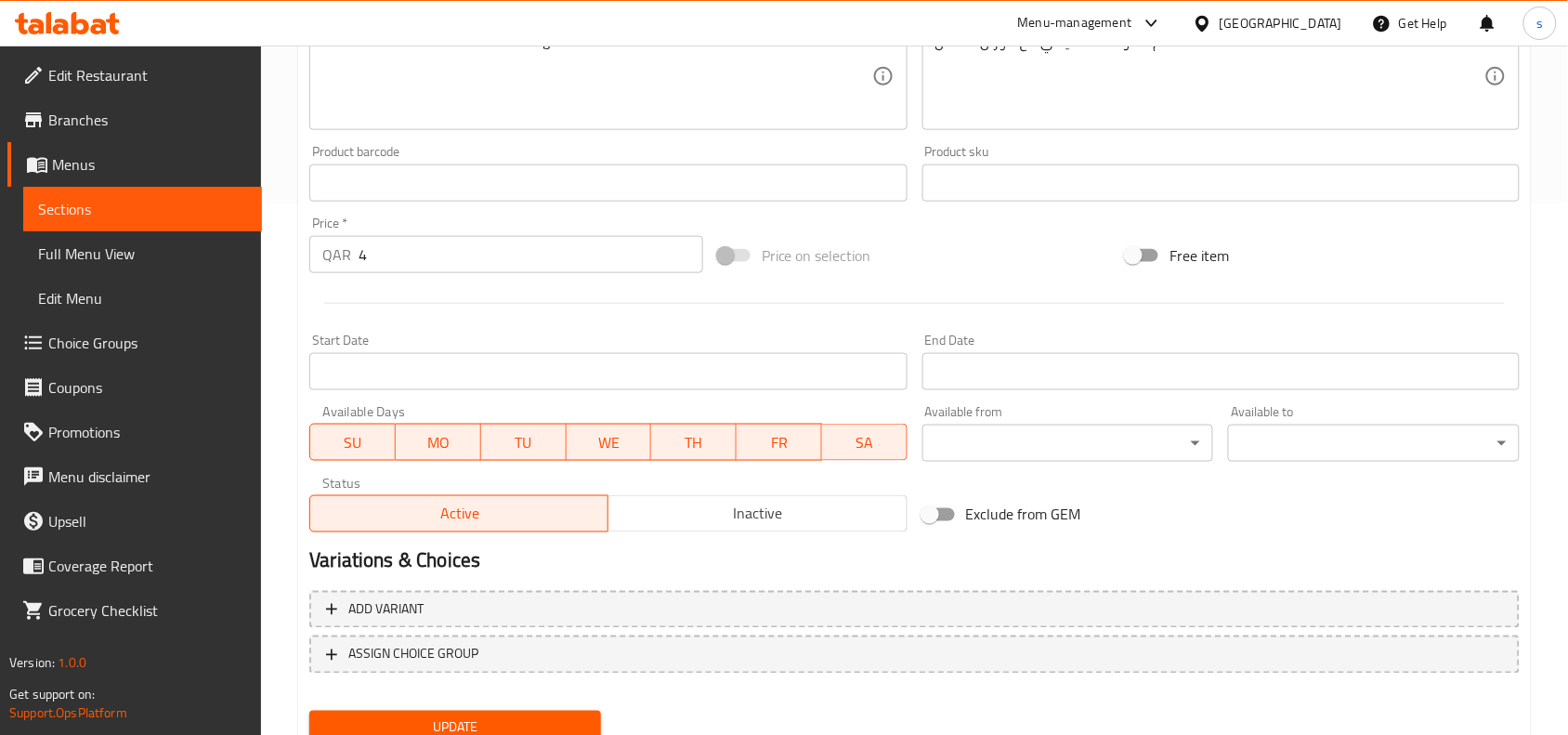
scroll to position [602, 0]
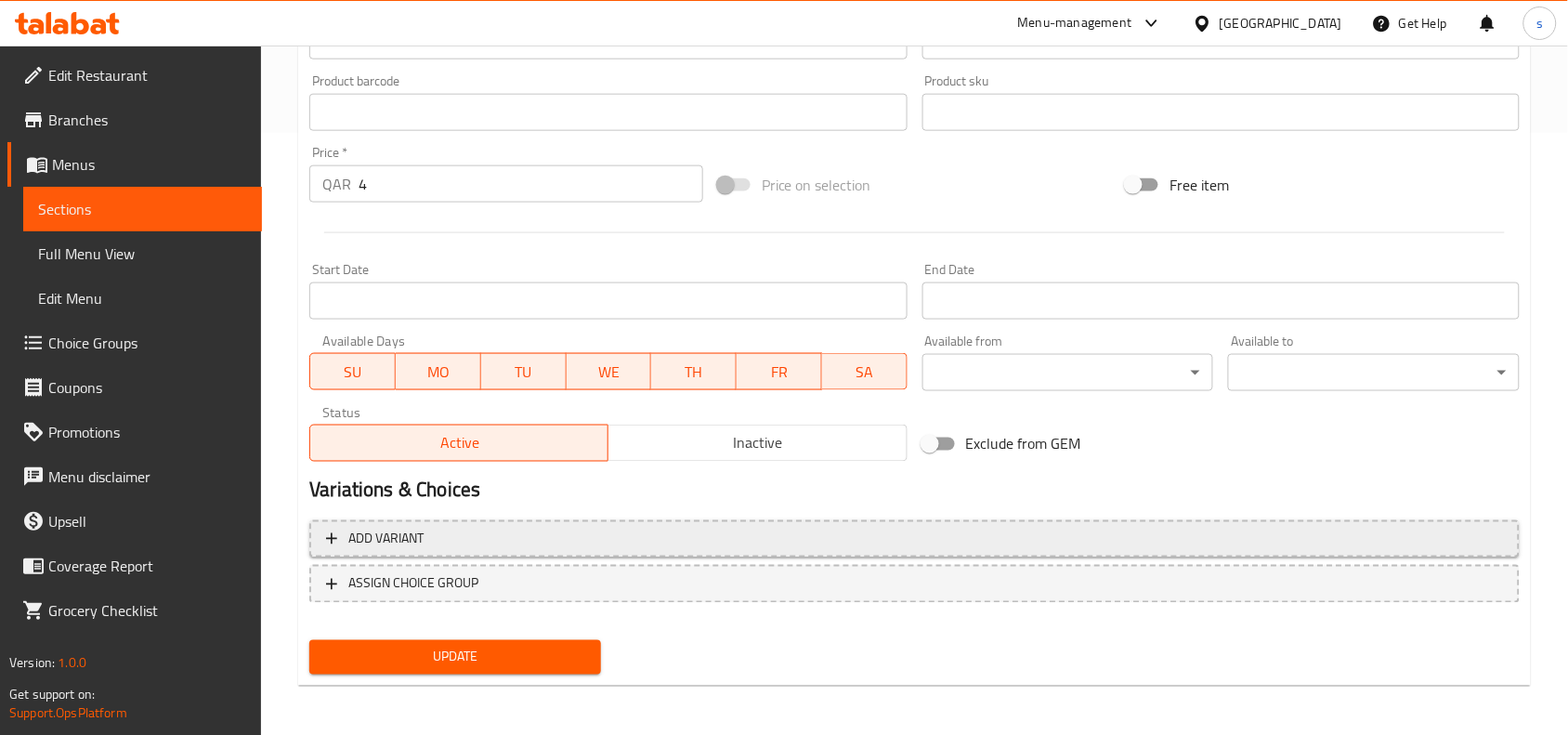
click at [405, 535] on span "Add variant" at bounding box center [385, 540] width 75 height 23
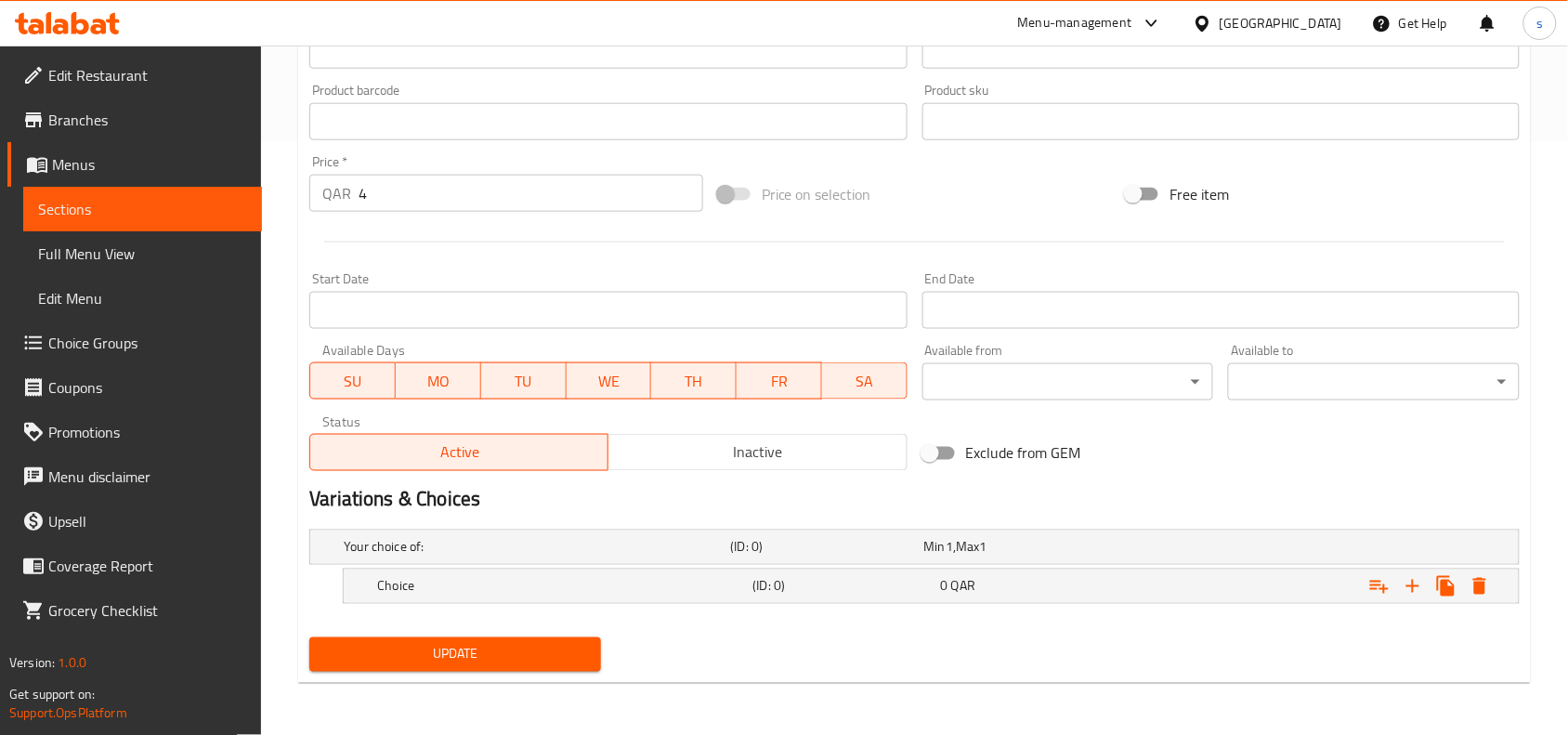
scroll to position [592, 0]
click at [383, 540] on h5 "Your choice of:" at bounding box center [534, 546] width 379 height 19
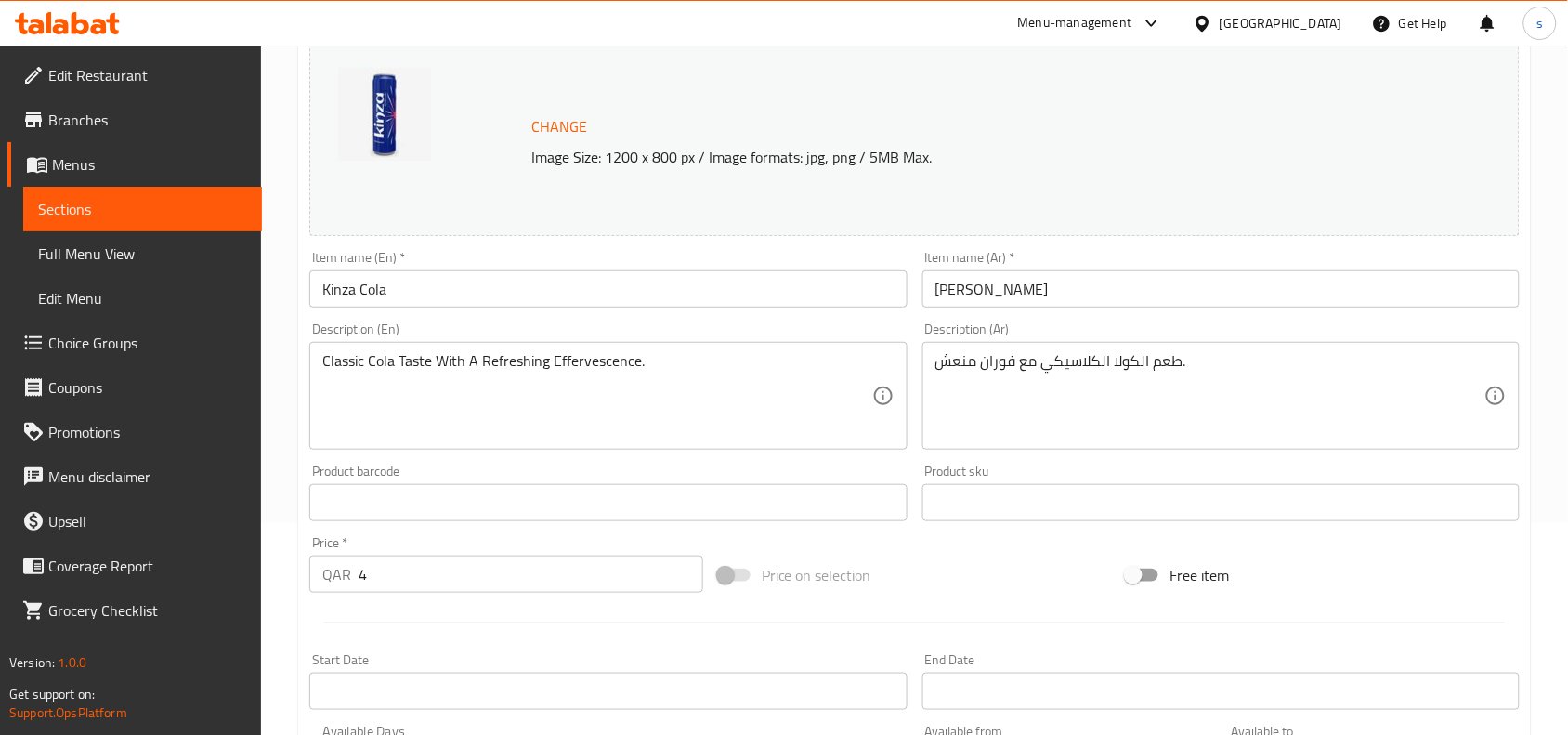
scroll to position [0, 0]
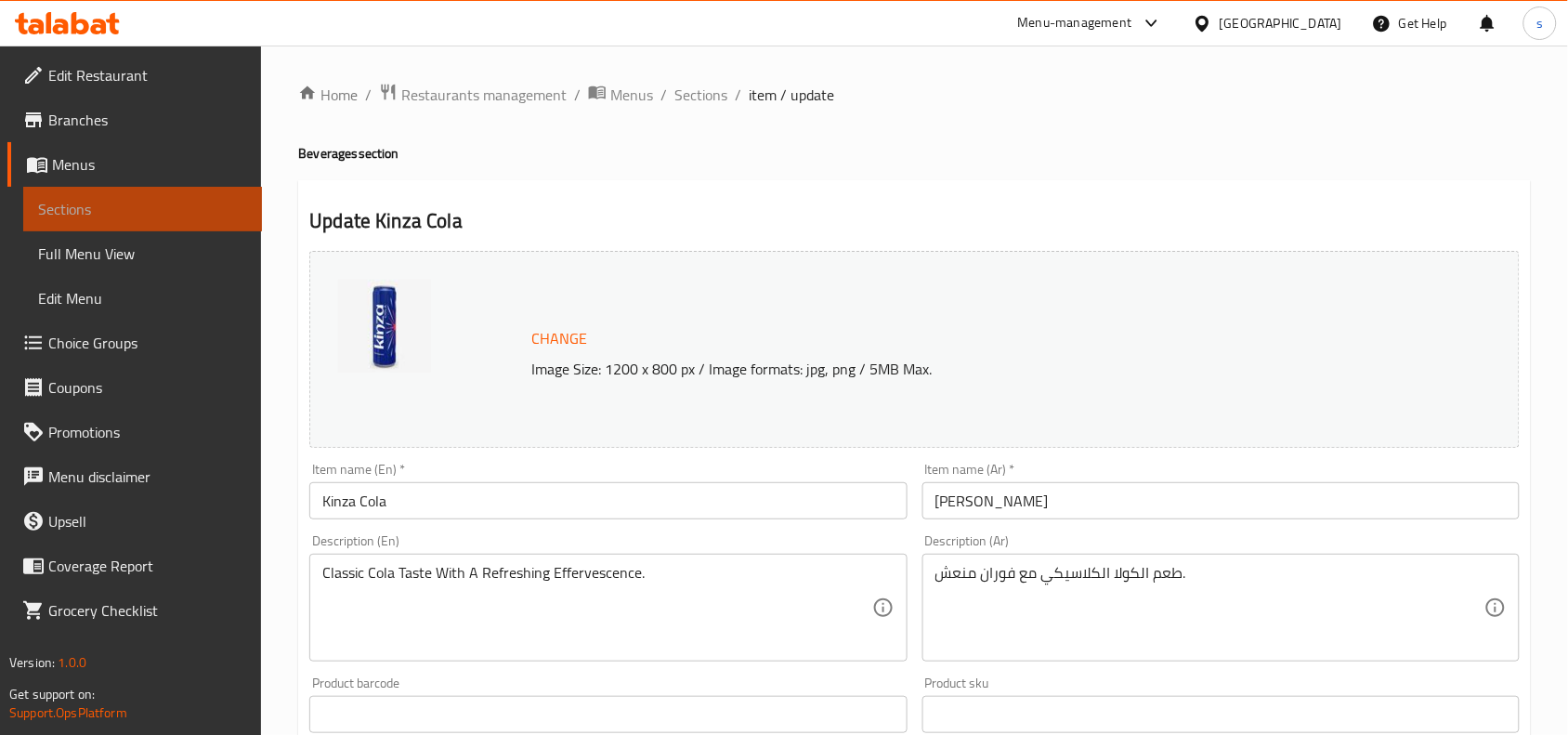
click at [149, 216] on span "Sections" at bounding box center [143, 208] width 209 height 22
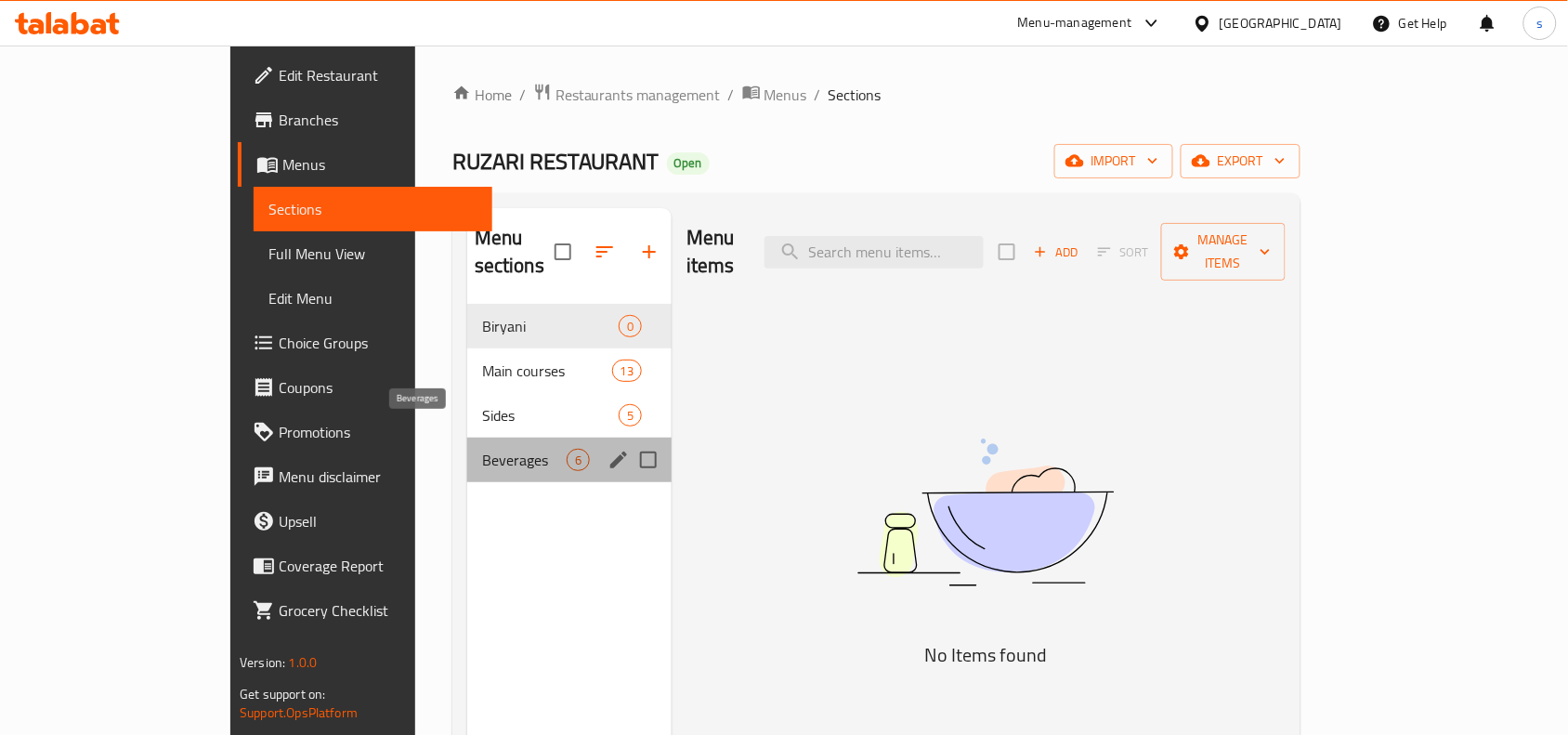
click at [482, 449] on span "Beverages" at bounding box center [524, 459] width 84 height 22
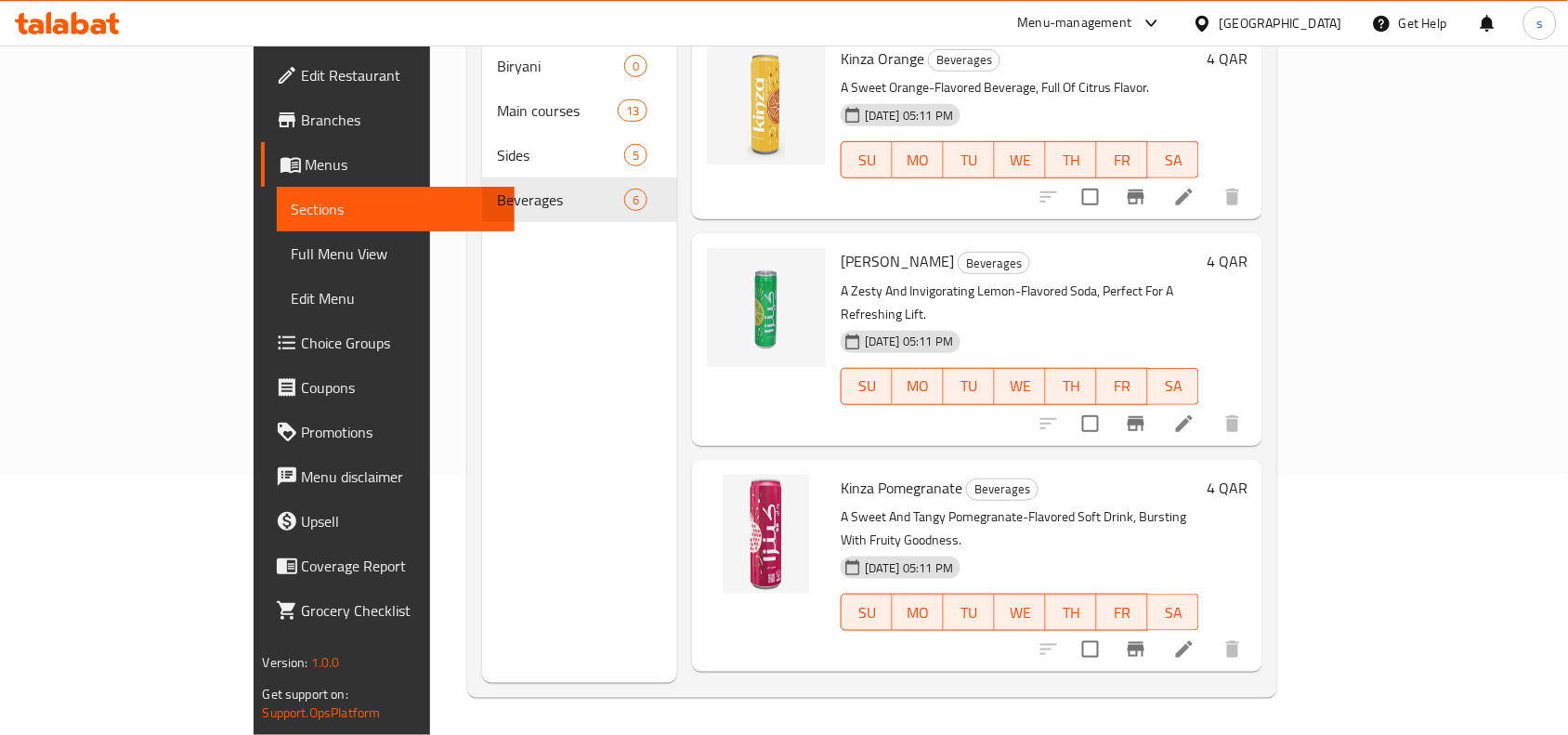
scroll to position [528, 0]
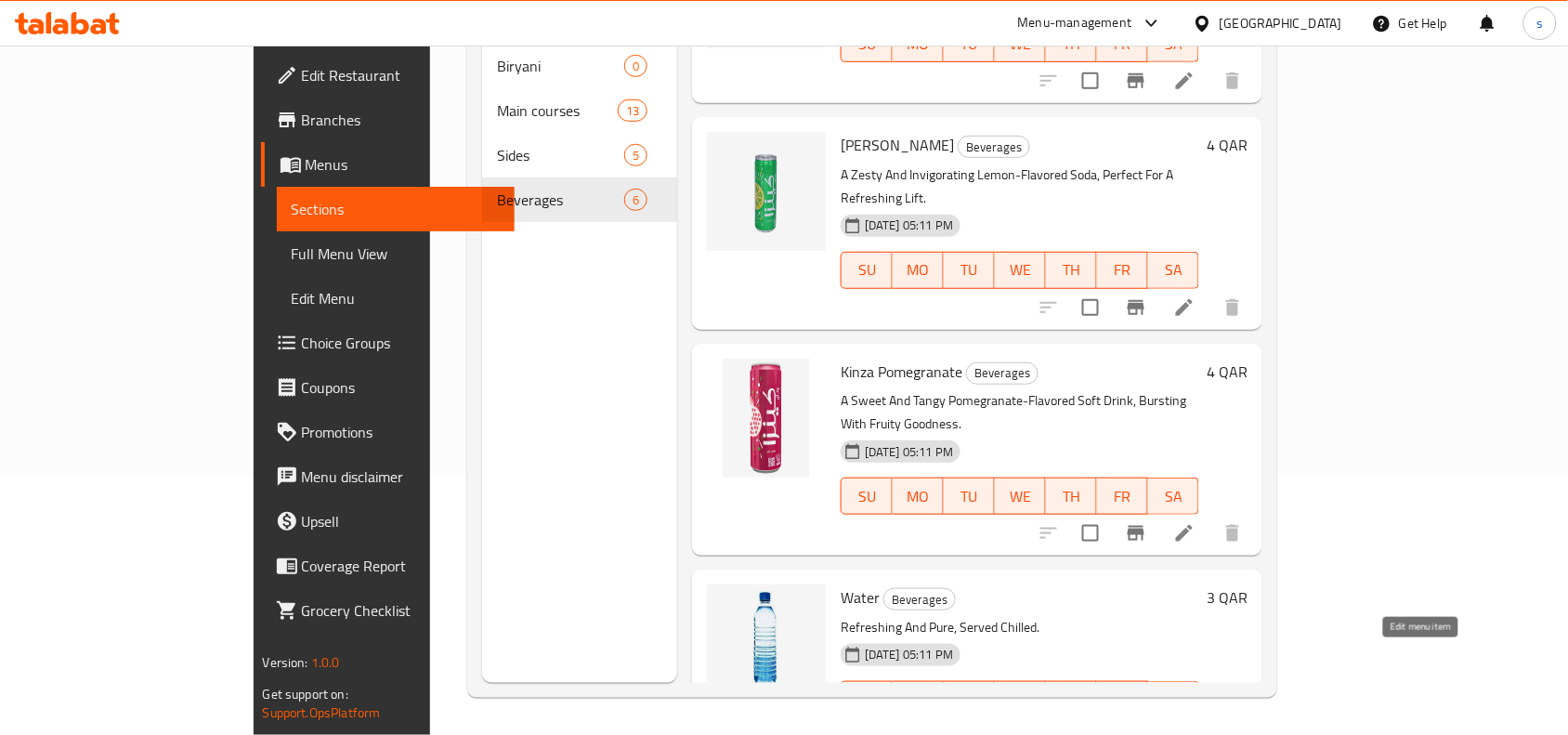
click at [1193, 728] on icon at bounding box center [1184, 736] width 17 height 17
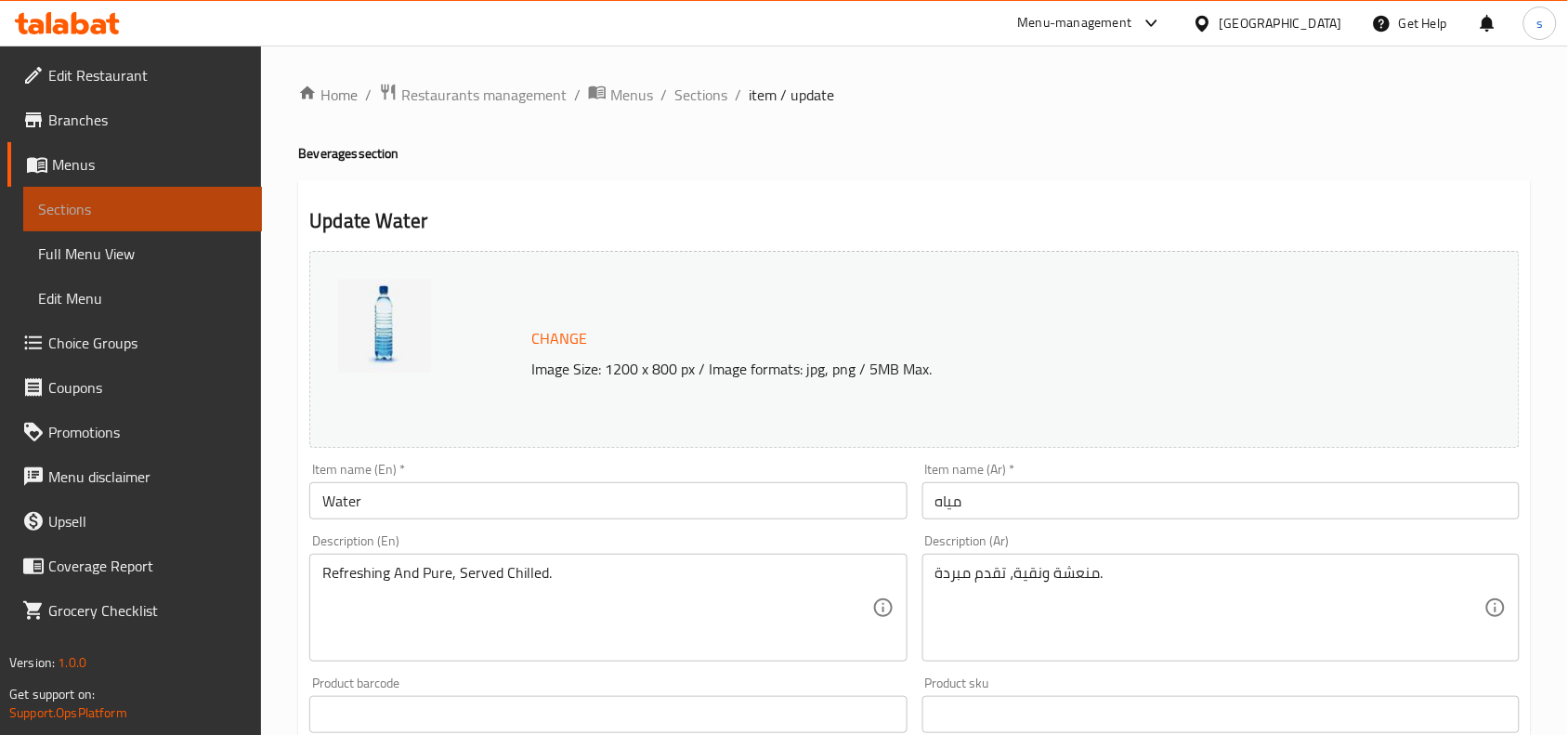
click at [169, 216] on span "Sections" at bounding box center [143, 208] width 209 height 22
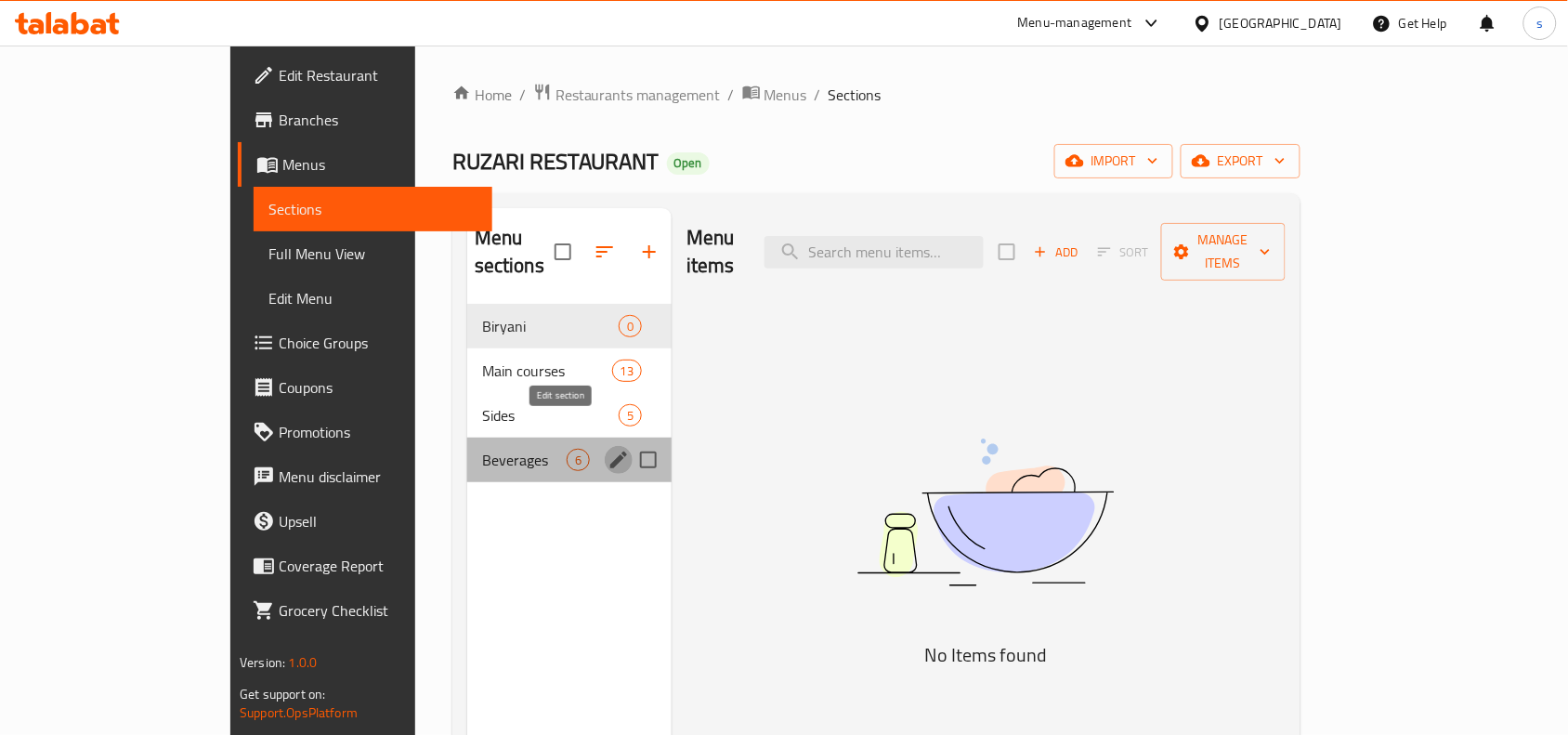
click at [610, 452] on icon "edit" at bounding box center [618, 459] width 17 height 17
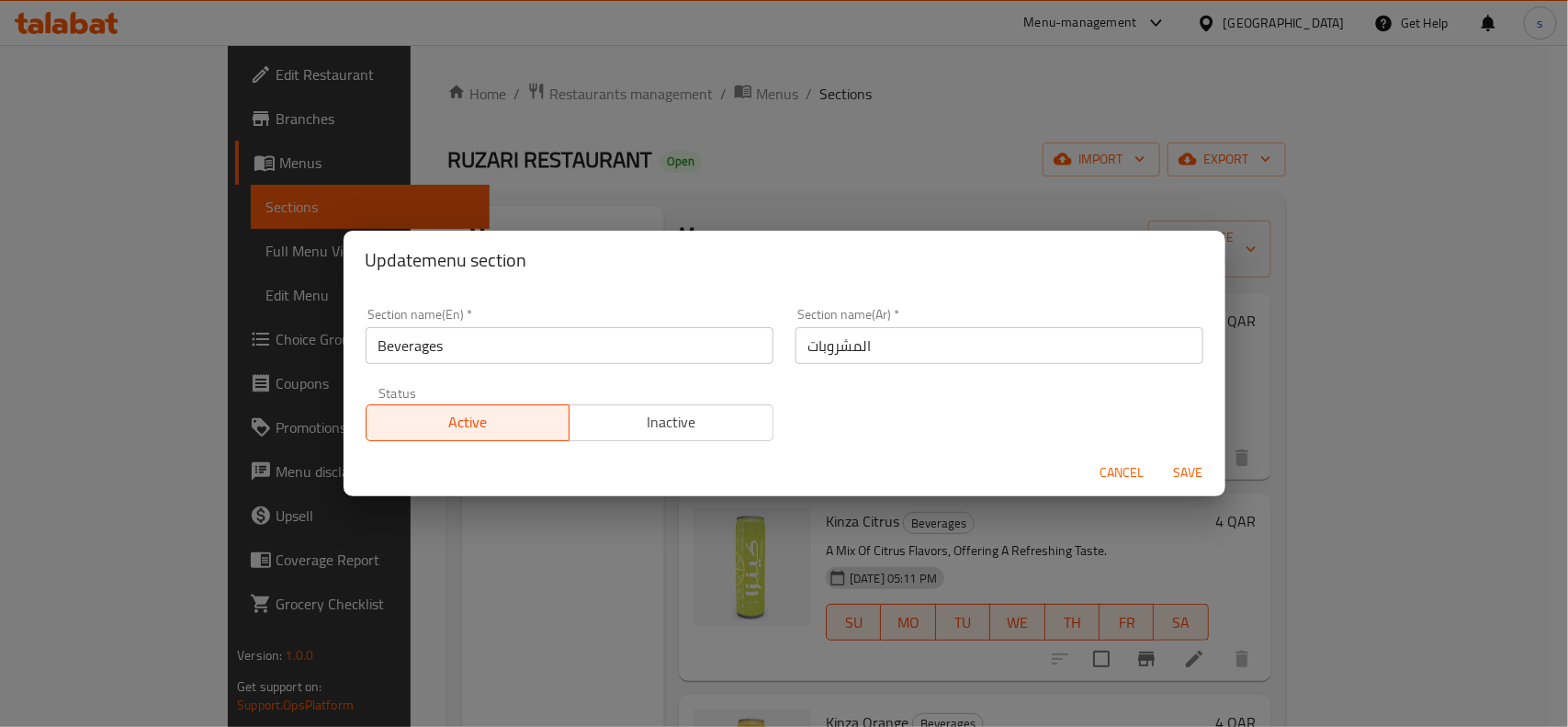
click at [934, 175] on div "Update menu section Section name(En)   * Beverages Section name(En) * Section n…" at bounding box center [784, 364] width 1568 height 727
click at [896, 171] on div "Update menu section Section name(En)   * Beverages Section name(En) * Section n…" at bounding box center [784, 364] width 1568 height 727
click at [1130, 461] on span "Cancel" at bounding box center [1123, 473] width 44 height 23
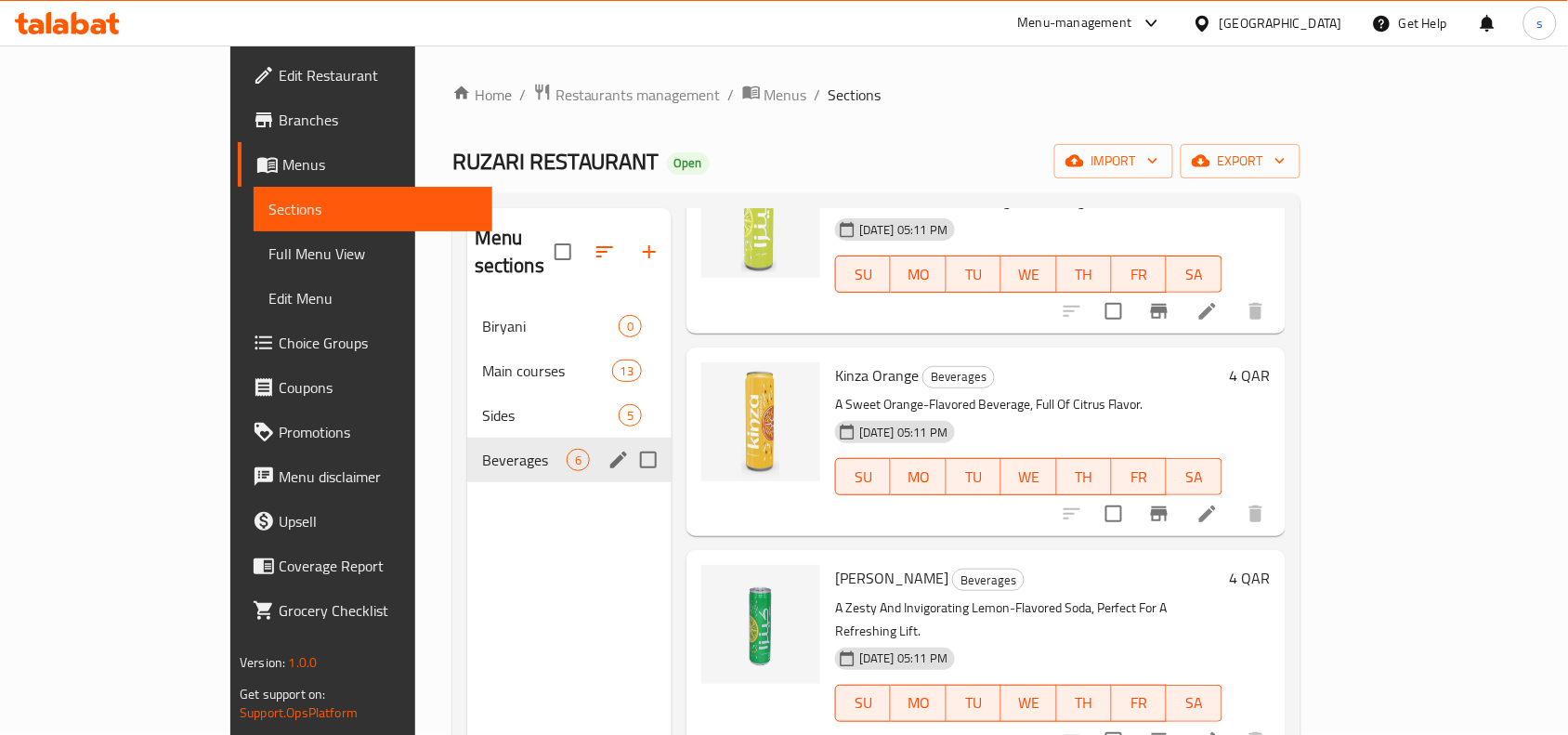
scroll to position [233, 0]
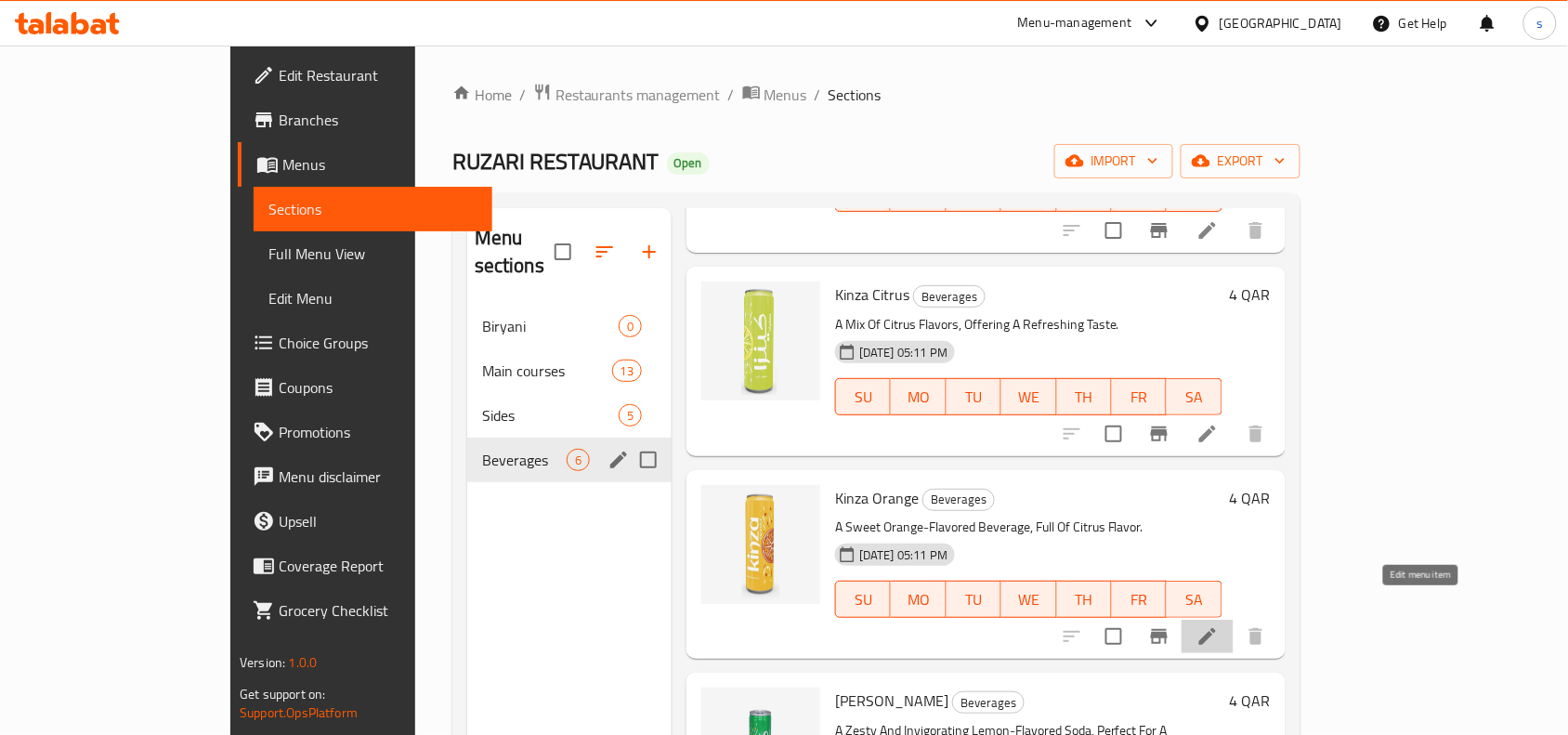
click at [1219, 626] on icon at bounding box center [1207, 636] width 22 height 22
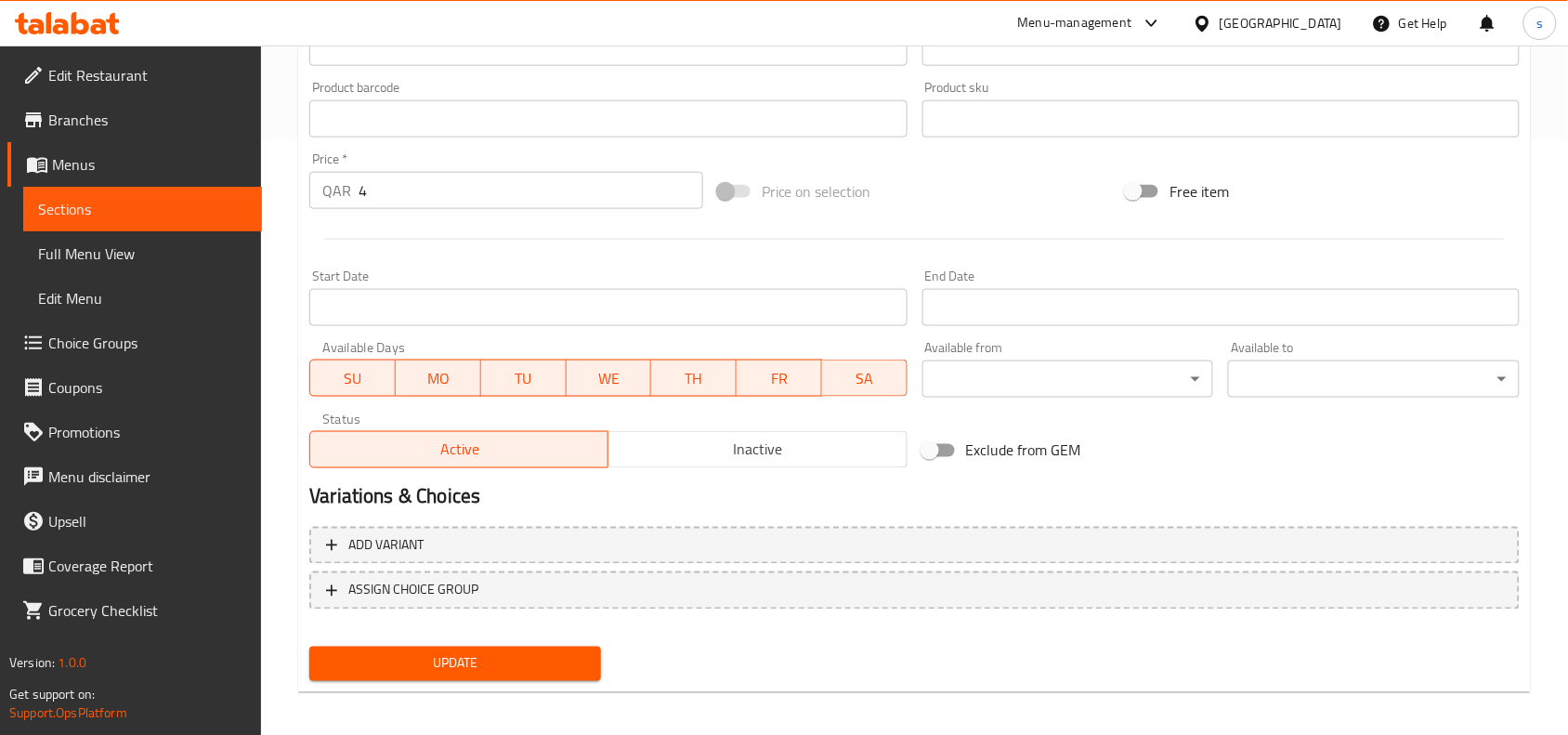
scroll to position [602, 0]
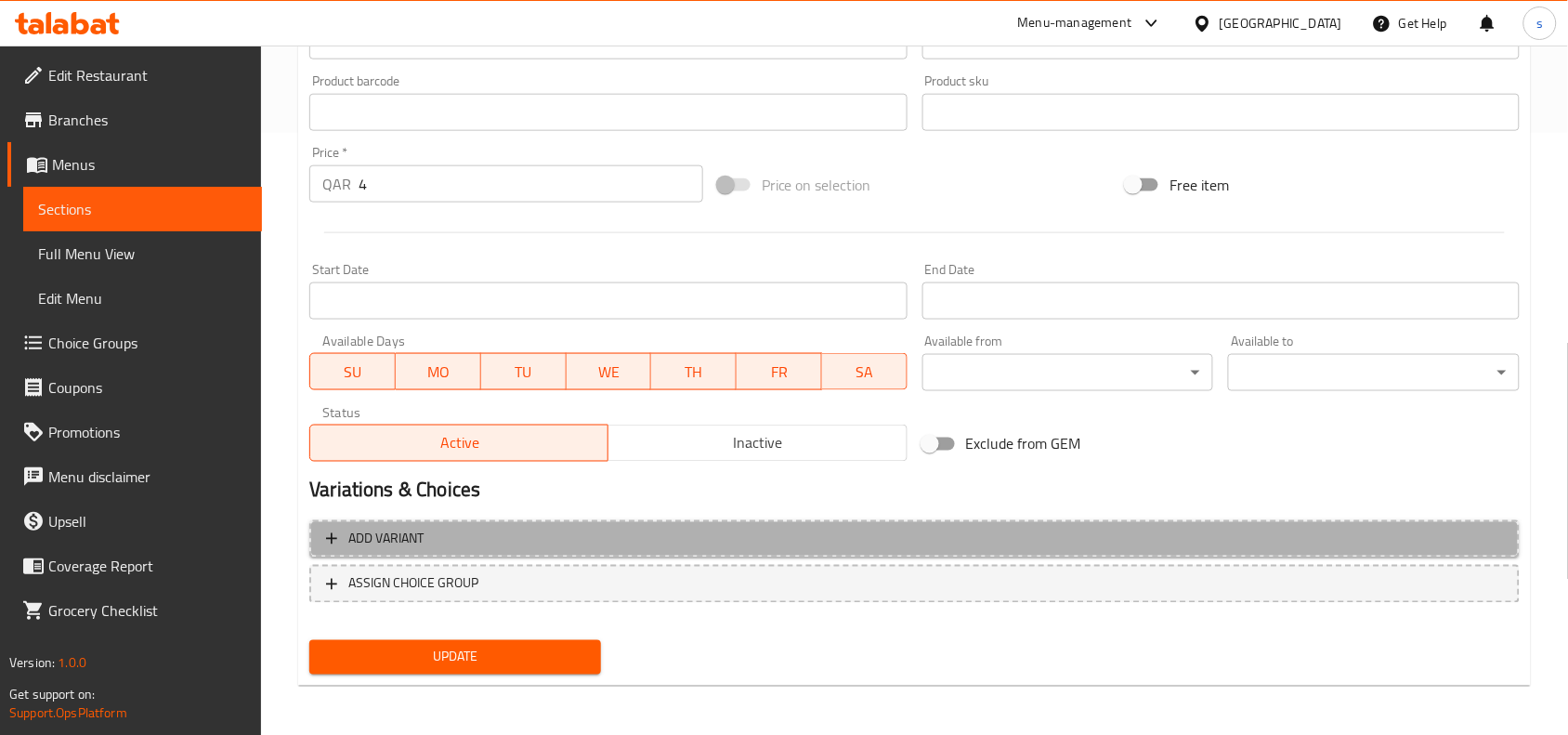
click at [406, 539] on span "Add variant" at bounding box center [385, 540] width 75 height 23
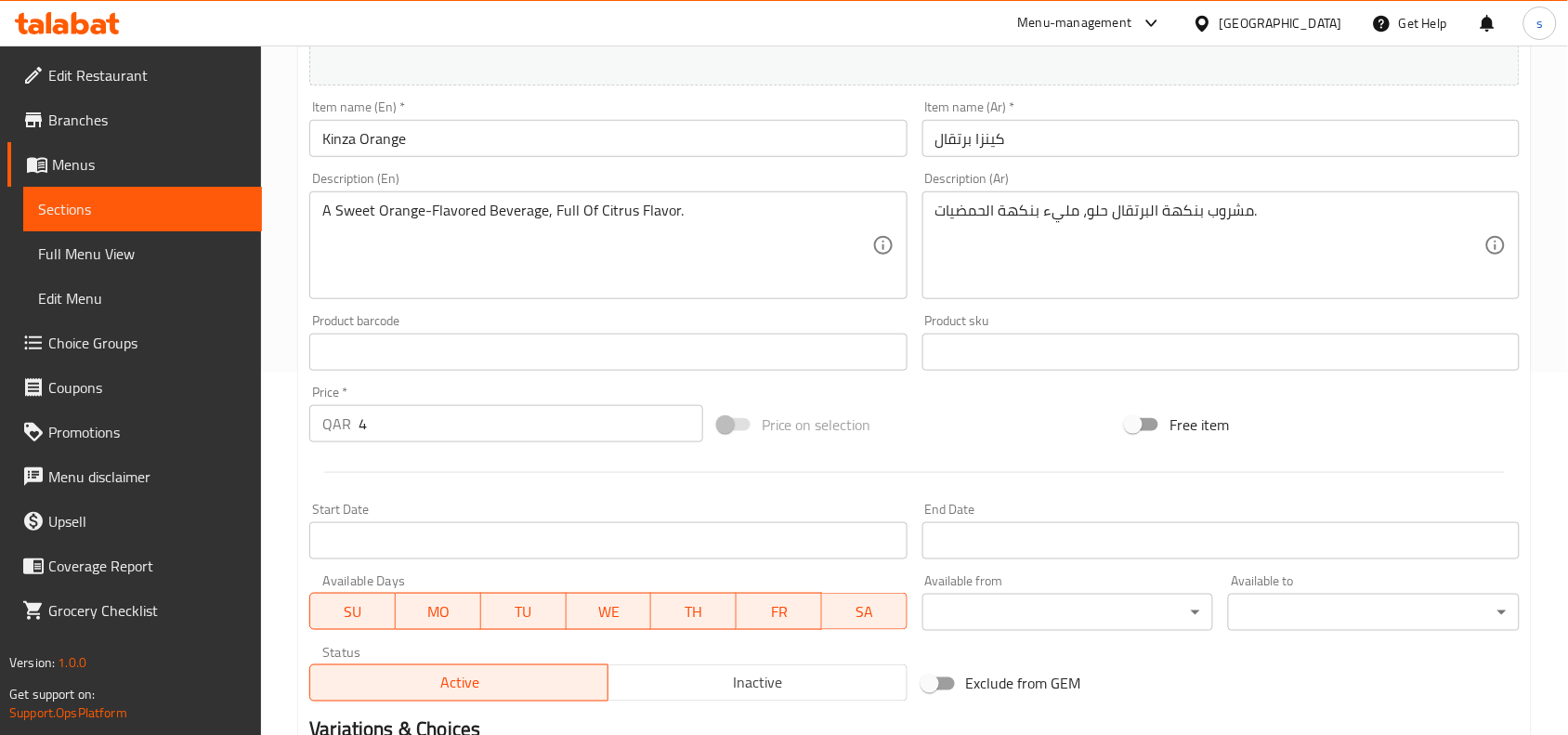
scroll to position [361, 0]
click at [1562, 91] on div "Home / Restaurants management / Menus / Sections / item / update Beverages sect…" at bounding box center [914, 325] width 1307 height 1281
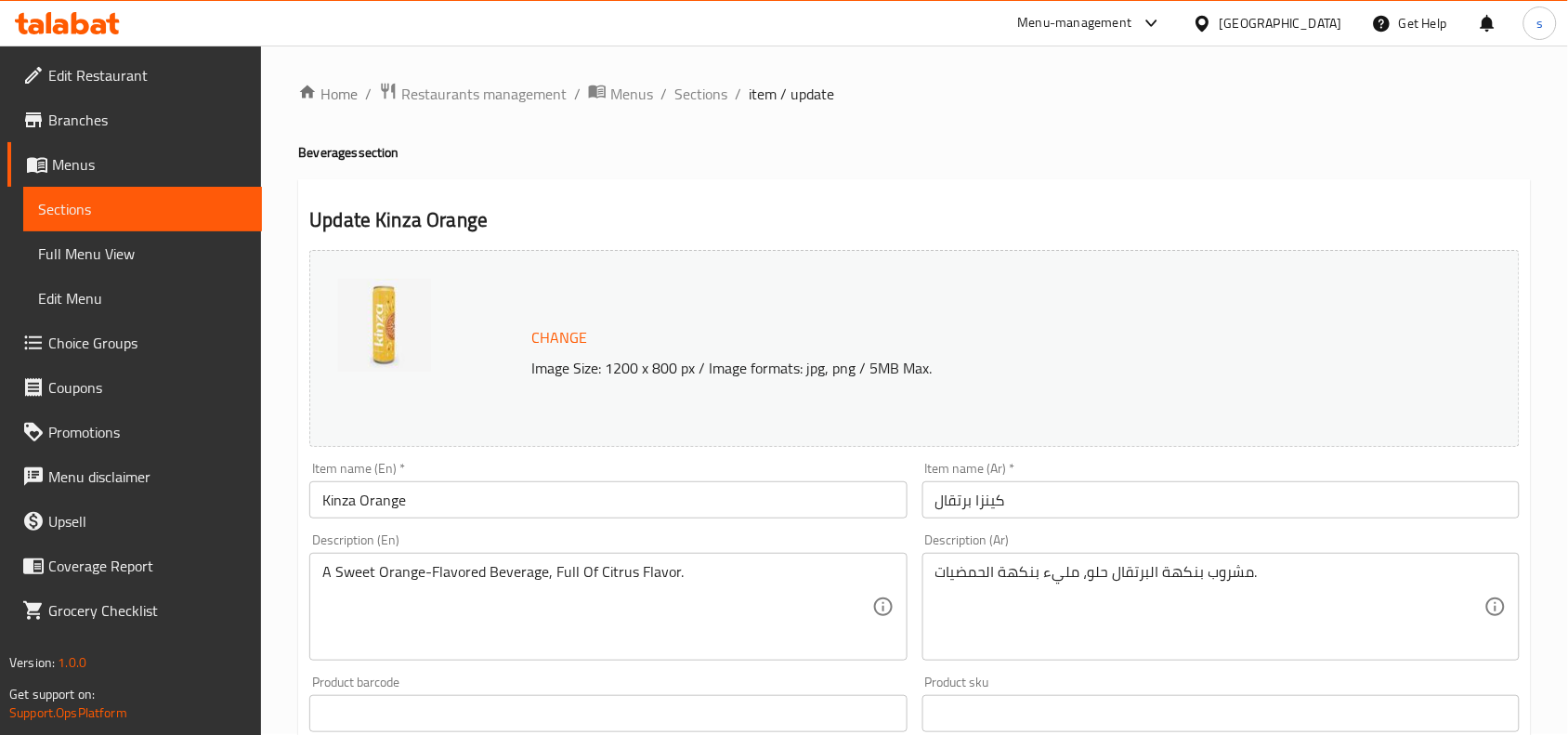
scroll to position [0, 0]
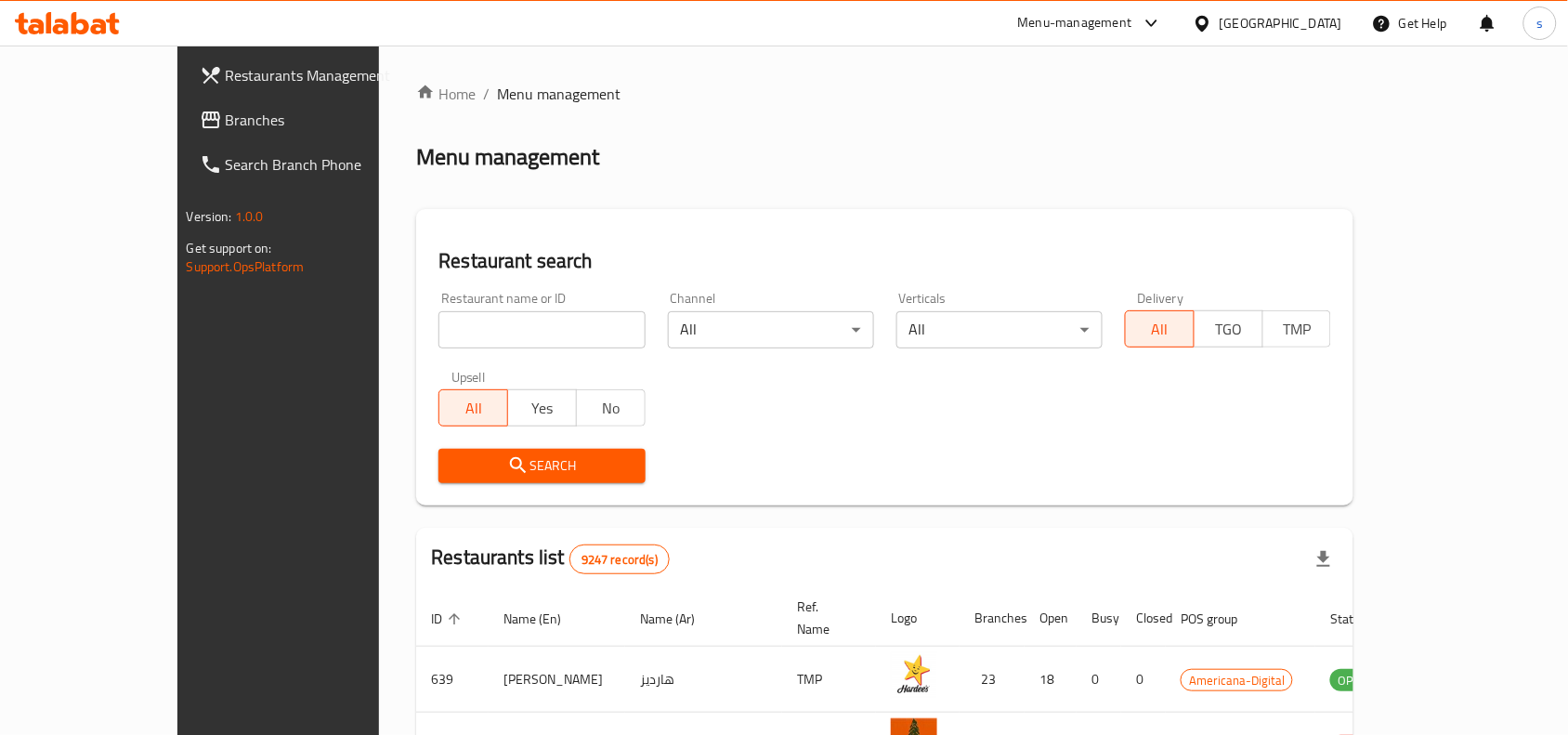
click at [226, 119] on span "Branches" at bounding box center [325, 119] width 198 height 22
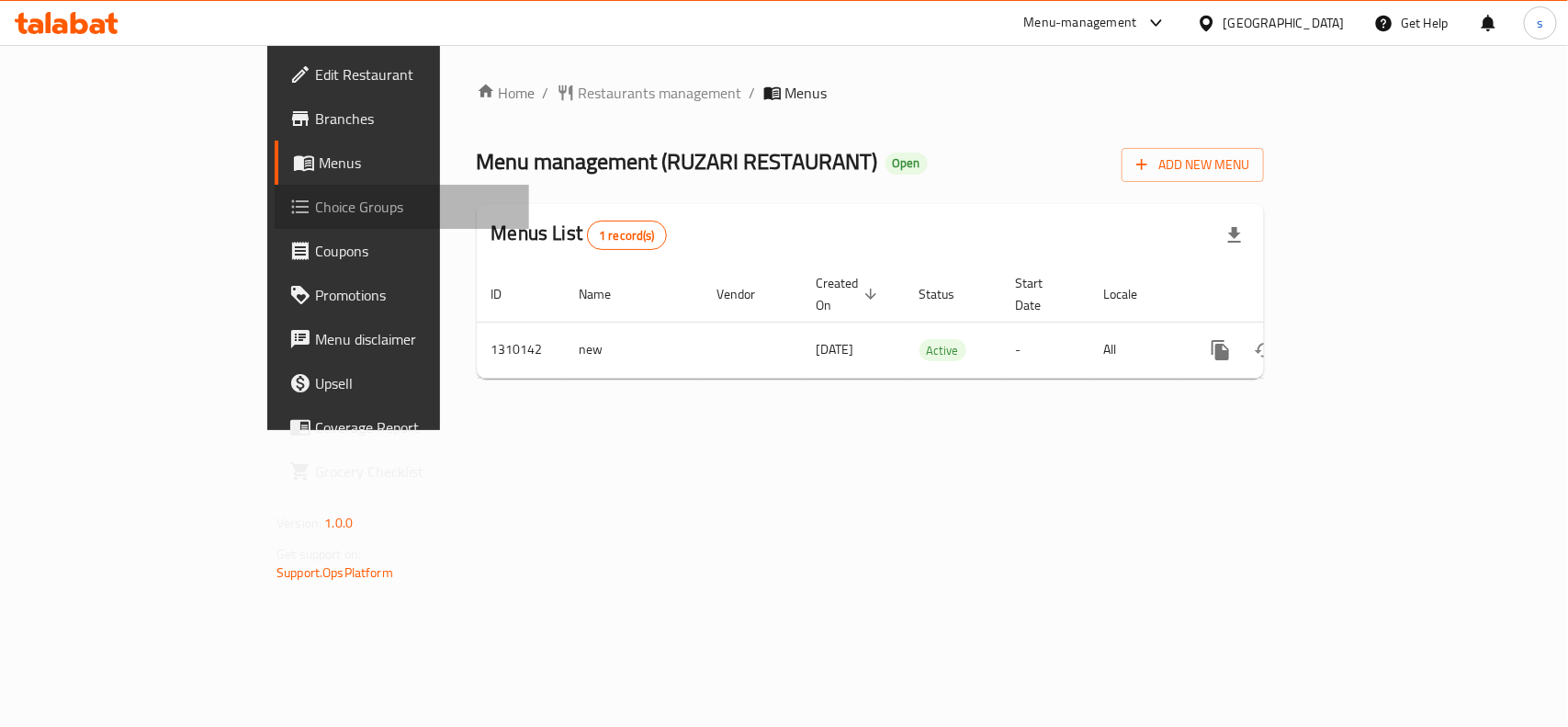
click at [315, 203] on span "Choice Groups" at bounding box center [415, 206] width 199 height 22
